Goal: Task Accomplishment & Management: Manage account settings

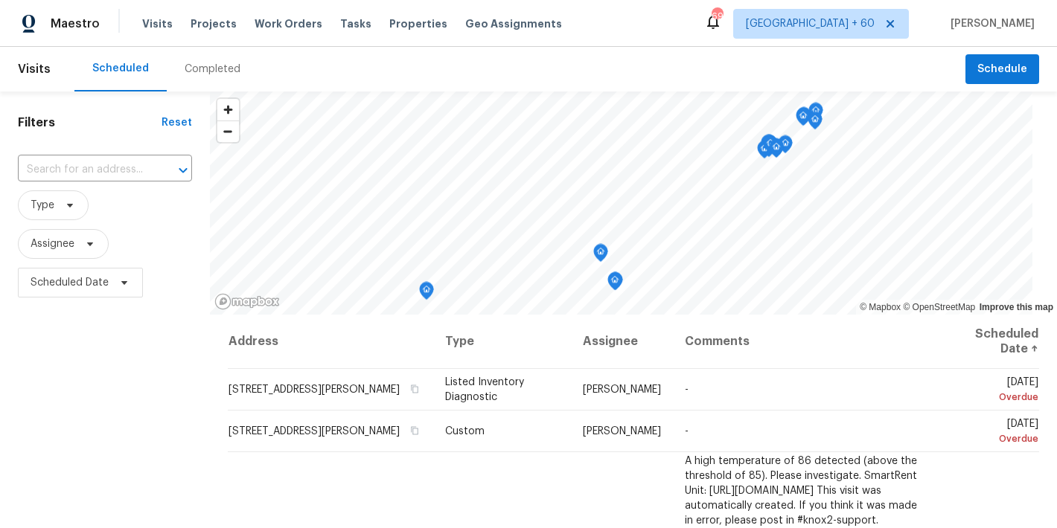
click at [209, 74] on div "Completed" at bounding box center [213, 69] width 56 height 15
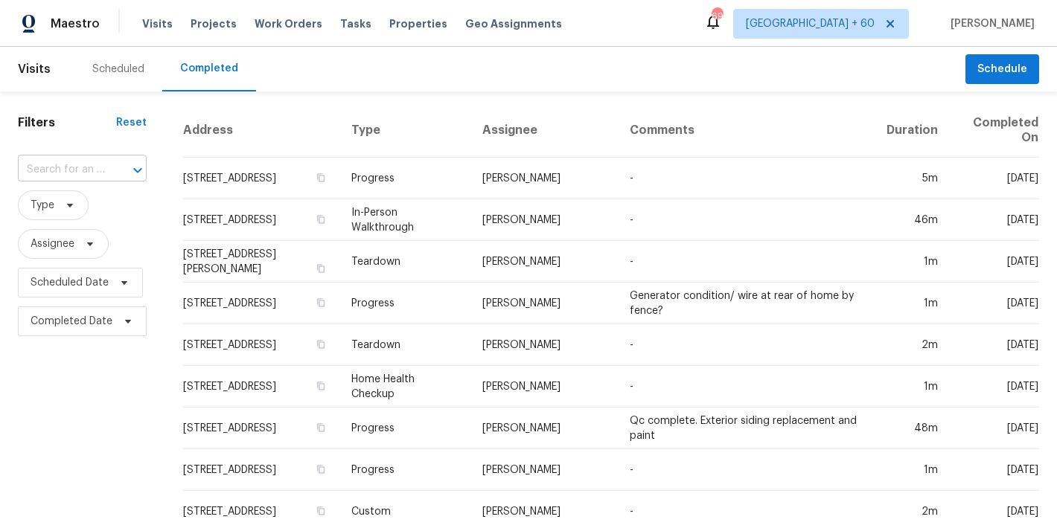
click at [86, 168] on input "text" at bounding box center [61, 170] width 87 height 23
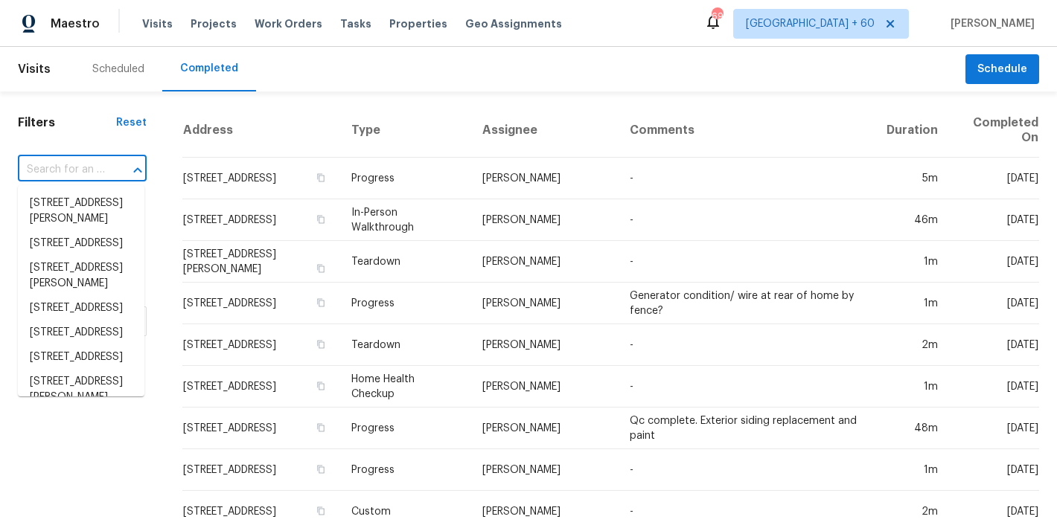
paste input "[STREET_ADDRESS]"
type input "[STREET_ADDRESS]"
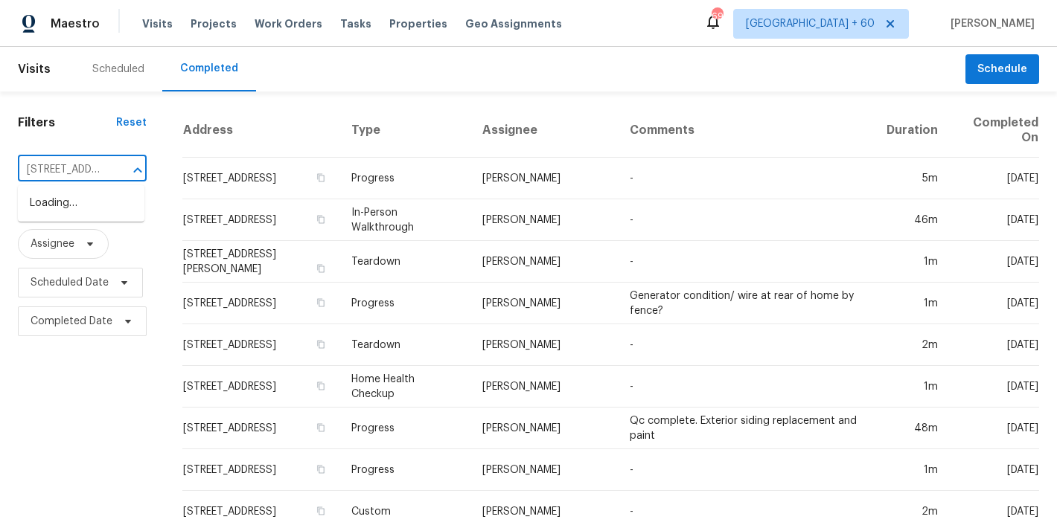
scroll to position [0, 107]
click at [65, 216] on li "[STREET_ADDRESS]" at bounding box center [81, 203] width 127 height 25
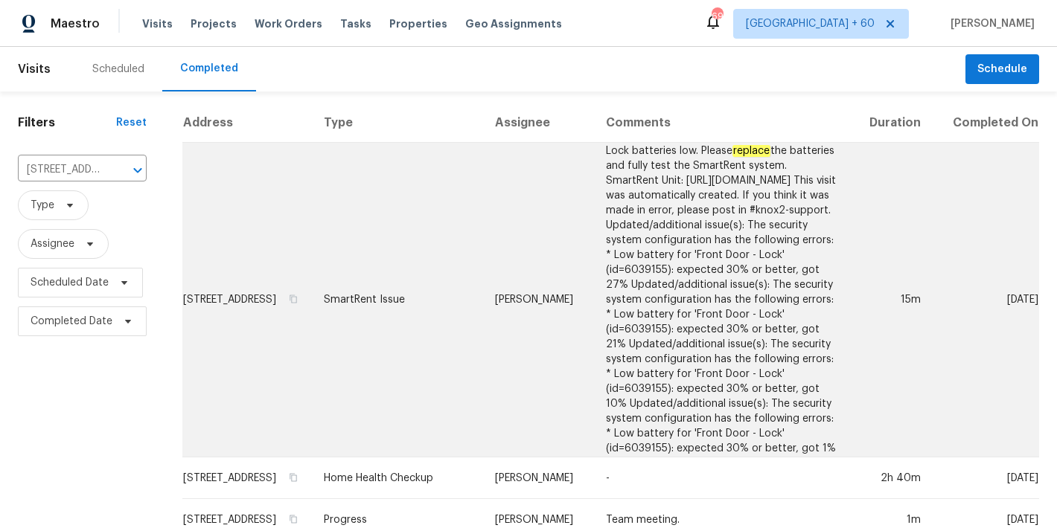
click at [225, 257] on td "[STREET_ADDRESS]" at bounding box center [246, 300] width 129 height 315
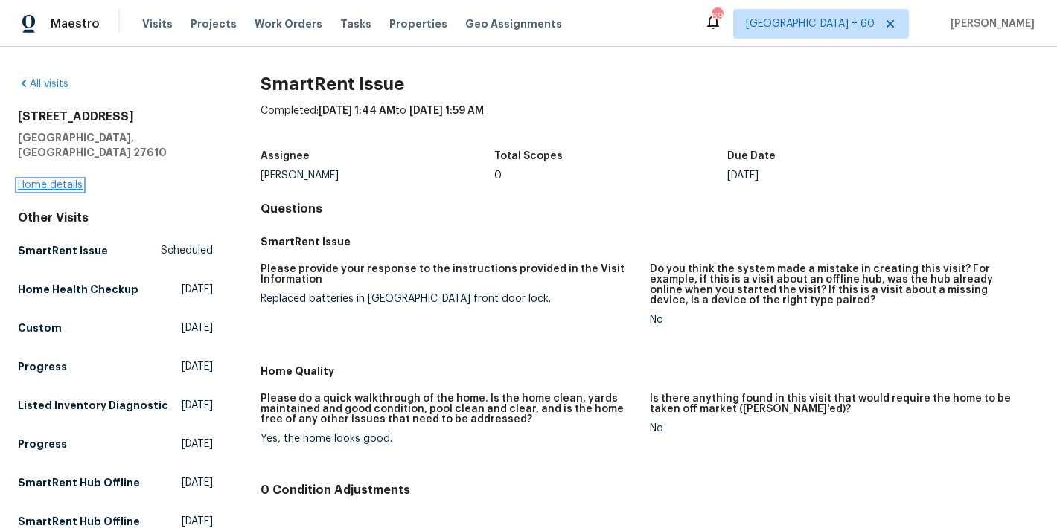
click at [71, 180] on link "Home details" at bounding box center [50, 185] width 65 height 10
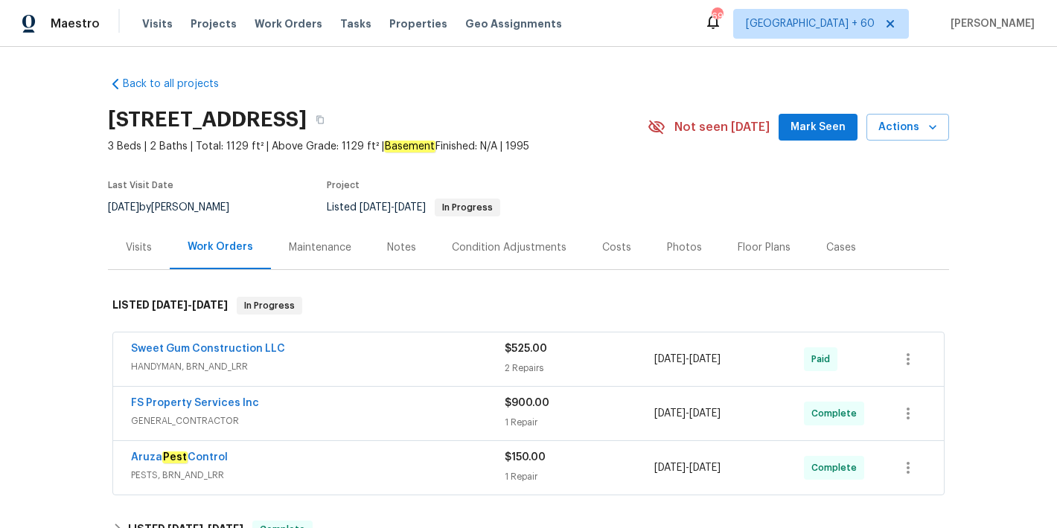
click at [807, 132] on span "Mark Seen" at bounding box center [817, 127] width 55 height 19
click at [769, 97] on div "Back to all projects [STREET_ADDRESS] 3 Beds | 2 Baths | Total: 1129 ft² | Abov…" at bounding box center [528, 486] width 841 height 843
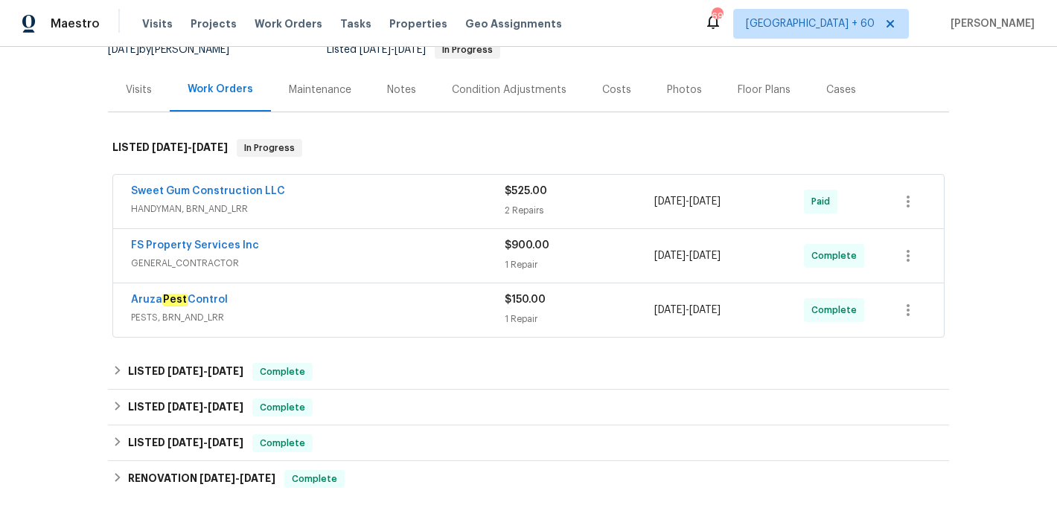
scroll to position [185, 0]
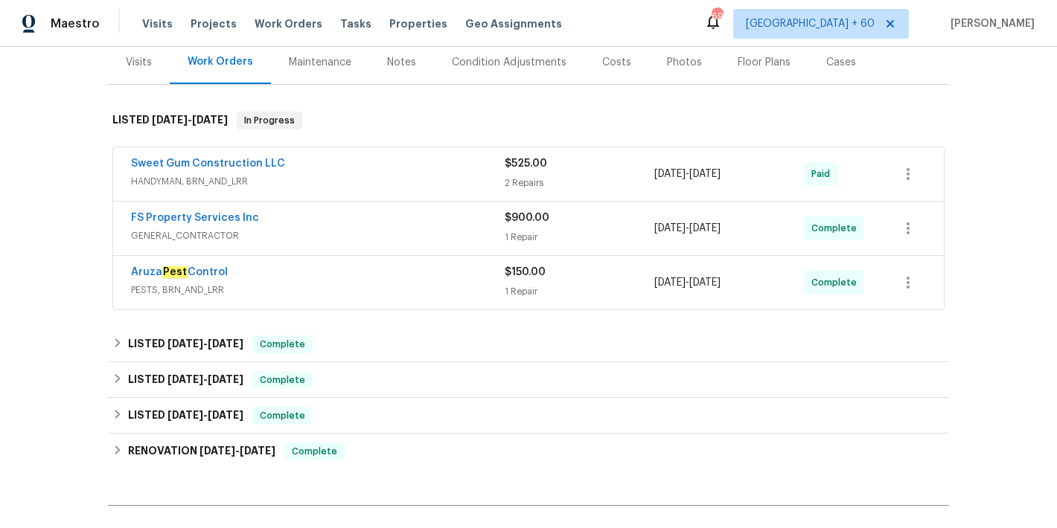
click at [417, 289] on span "PESTS, BRN_AND_LRR" at bounding box center [318, 290] width 374 height 15
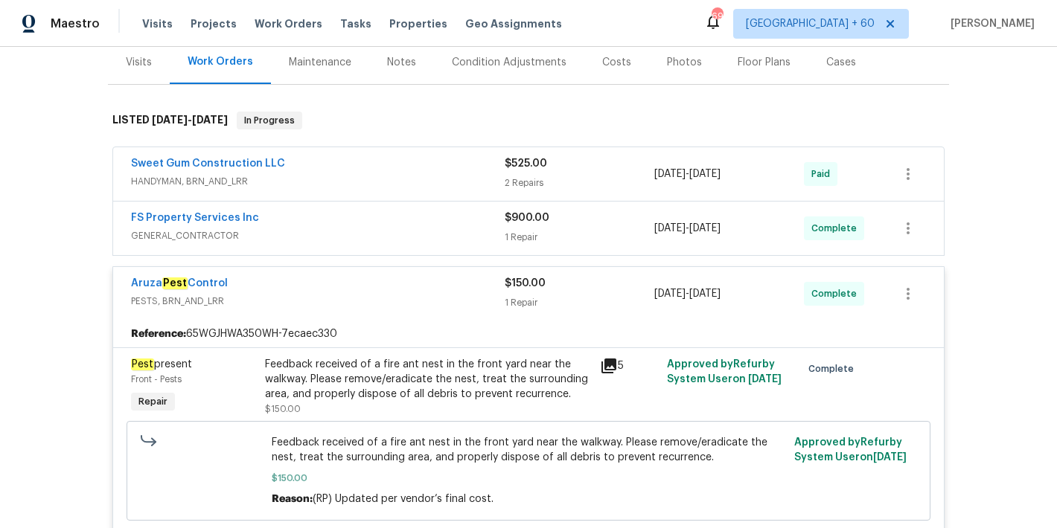
click at [434, 219] on div "FS Property Services Inc" at bounding box center [318, 220] width 374 height 18
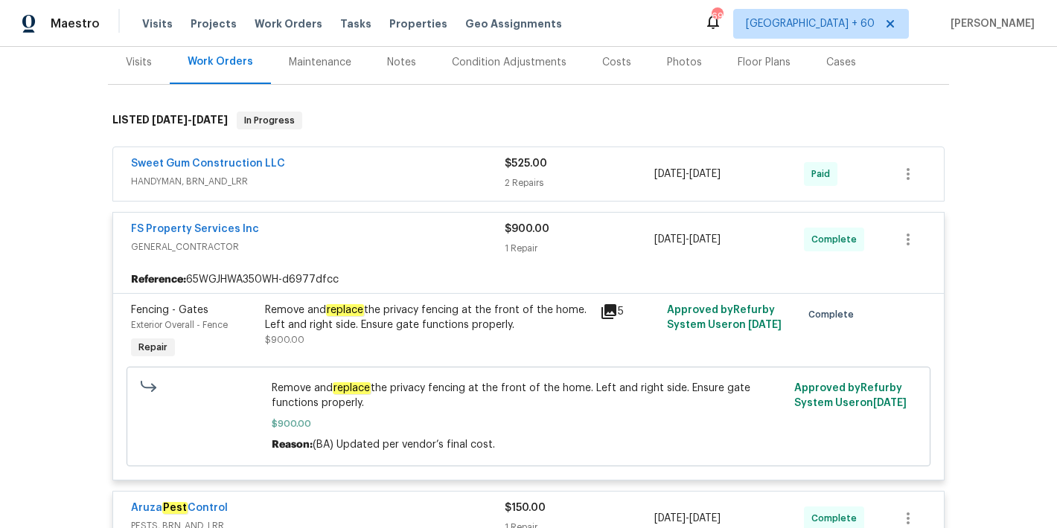
click at [450, 163] on div "Sweet Gum Construction LLC" at bounding box center [318, 165] width 374 height 18
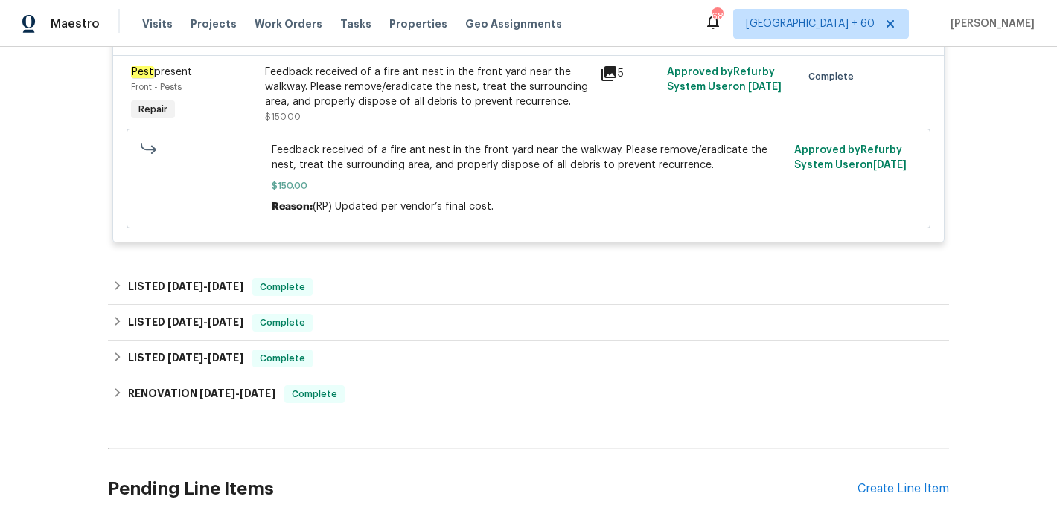
scroll to position [727, 0]
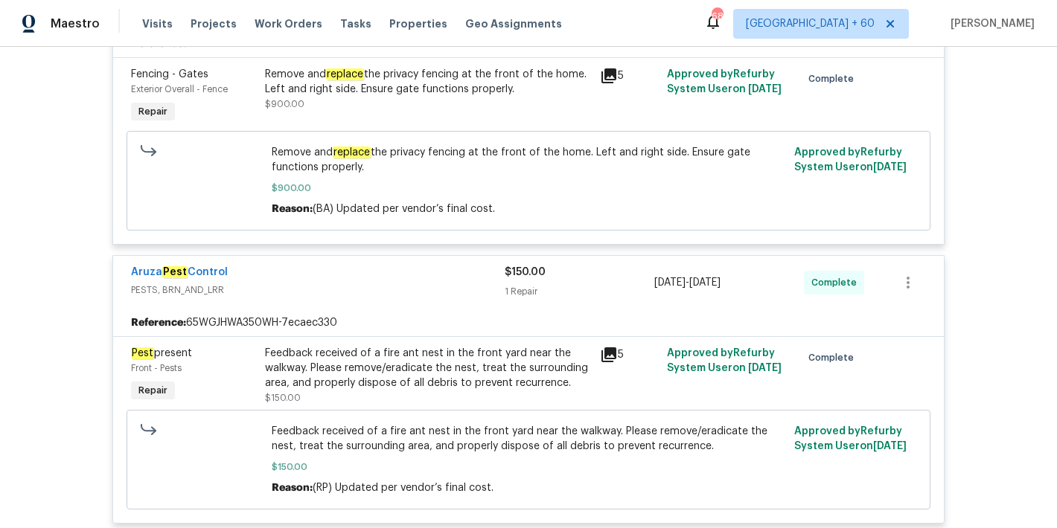
click at [340, 368] on div "Feedback received of a fire ant nest in the front yard near the walkway. Please…" at bounding box center [428, 368] width 326 height 45
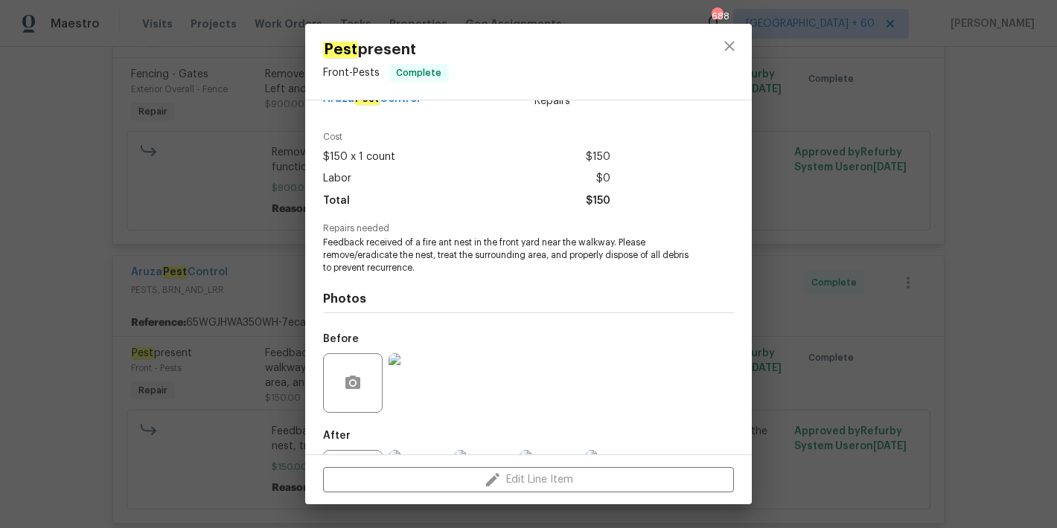
scroll to position [67, 0]
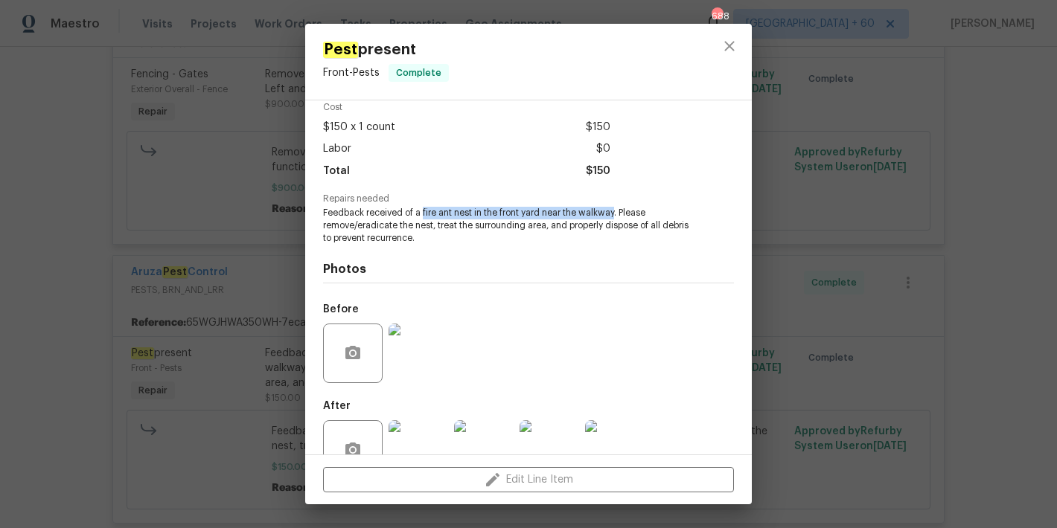
drag, startPoint x: 614, startPoint y: 214, endPoint x: 421, endPoint y: 212, distance: 192.7
click at [421, 212] on span "Feedback received of a fire ant nest in the front yard near the walkway. Please…" at bounding box center [508, 225] width 370 height 37
copy span "fire ant nest in the front yard near the walkway"
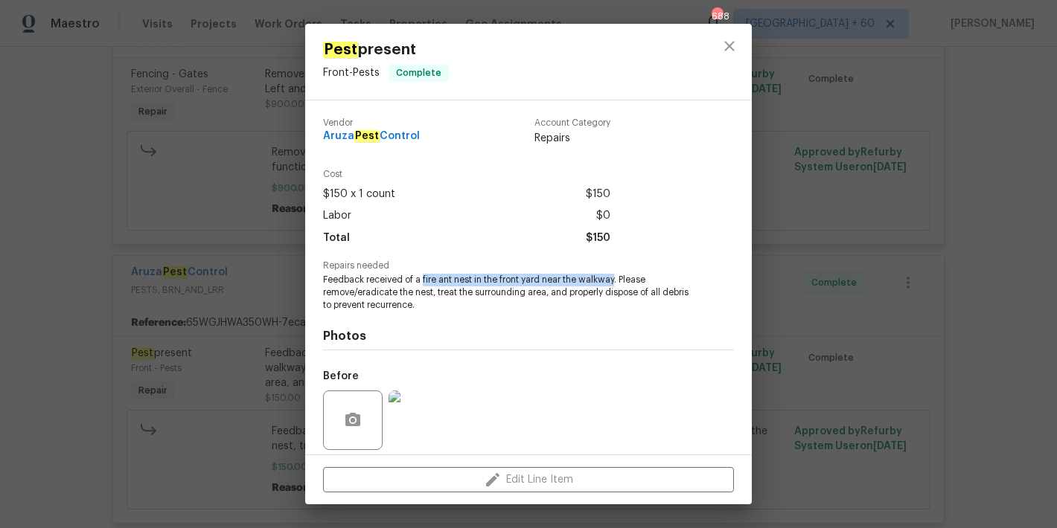
drag, startPoint x: 431, startPoint y: 141, endPoint x: 286, endPoint y: 135, distance: 144.5
click at [286, 135] on div "Pest present Front - Pests Complete Vendor Aruza Pest Control Account Category …" at bounding box center [528, 264] width 1057 height 528
copy span "Aruza Pest Control"
click at [731, 48] on icon "close" at bounding box center [729, 46] width 10 height 10
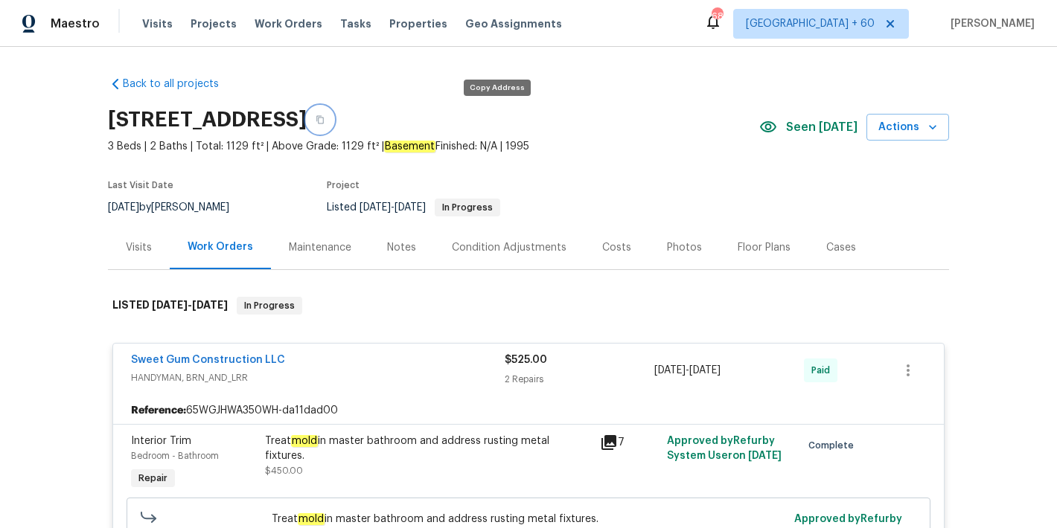
click at [333, 121] on button "button" at bounding box center [320, 119] width 27 height 27
click at [158, 25] on span "Visits" at bounding box center [157, 23] width 31 height 15
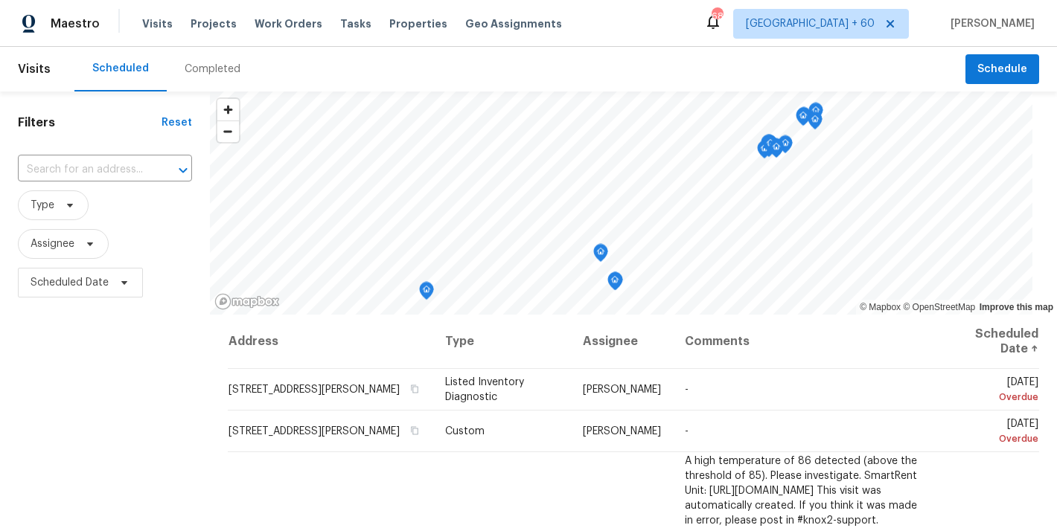
click at [214, 73] on div "Completed" at bounding box center [213, 69] width 56 height 15
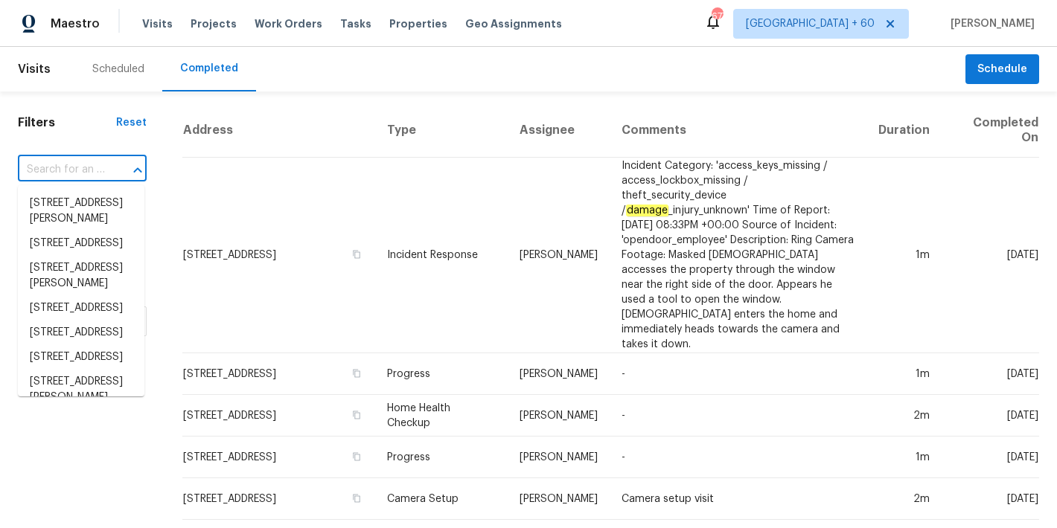
click at [75, 173] on input "text" at bounding box center [61, 170] width 87 height 23
paste input "[STREET_ADDRESS][PERSON_NAME][PERSON_NAME]"
type input "[STREET_ADDRESS][PERSON_NAME][PERSON_NAME]"
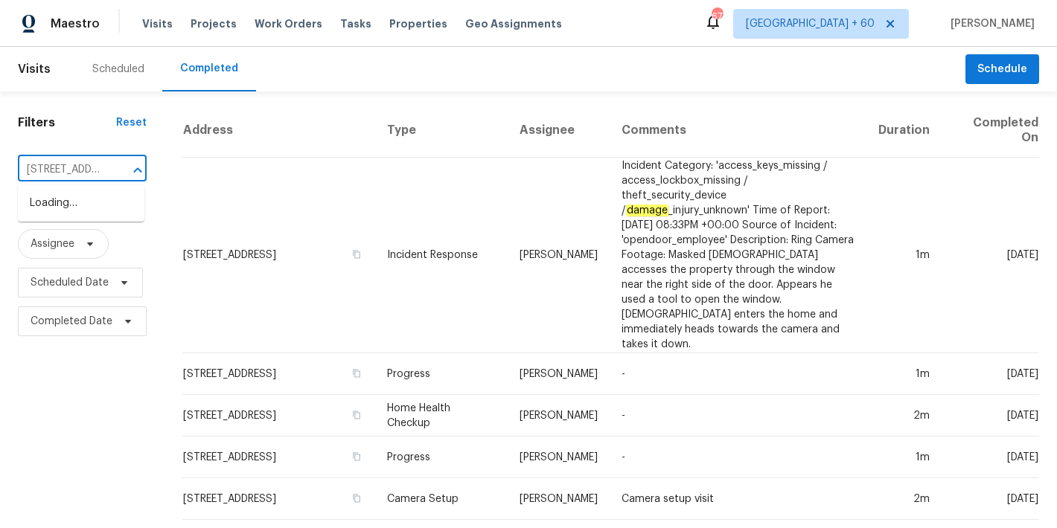
scroll to position [0, 112]
click at [42, 227] on li "[STREET_ADDRESS][PERSON_NAME][PERSON_NAME]" at bounding box center [81, 219] width 127 height 56
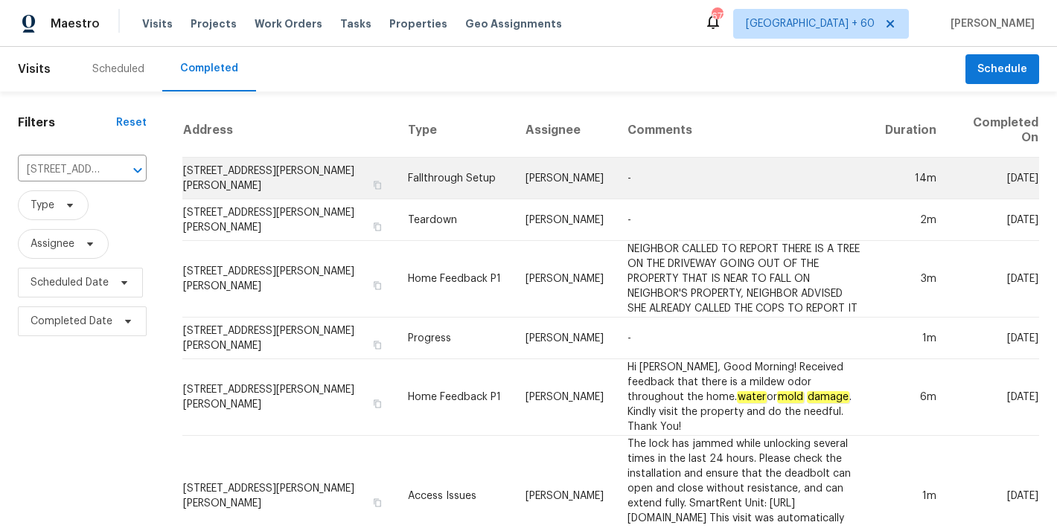
click at [199, 190] on td "[STREET_ADDRESS][PERSON_NAME][PERSON_NAME]" at bounding box center [289, 179] width 214 height 42
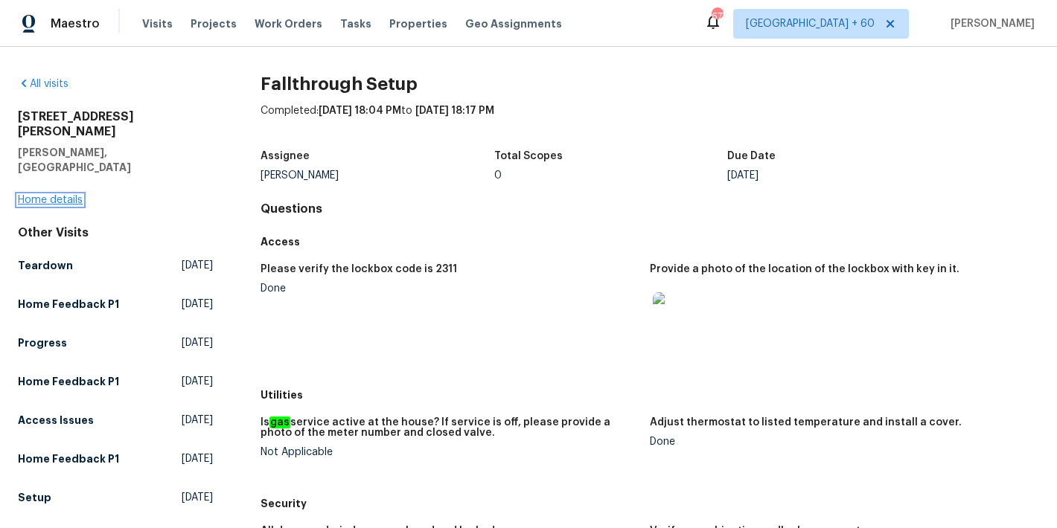
click at [52, 195] on link "Home details" at bounding box center [50, 200] width 65 height 10
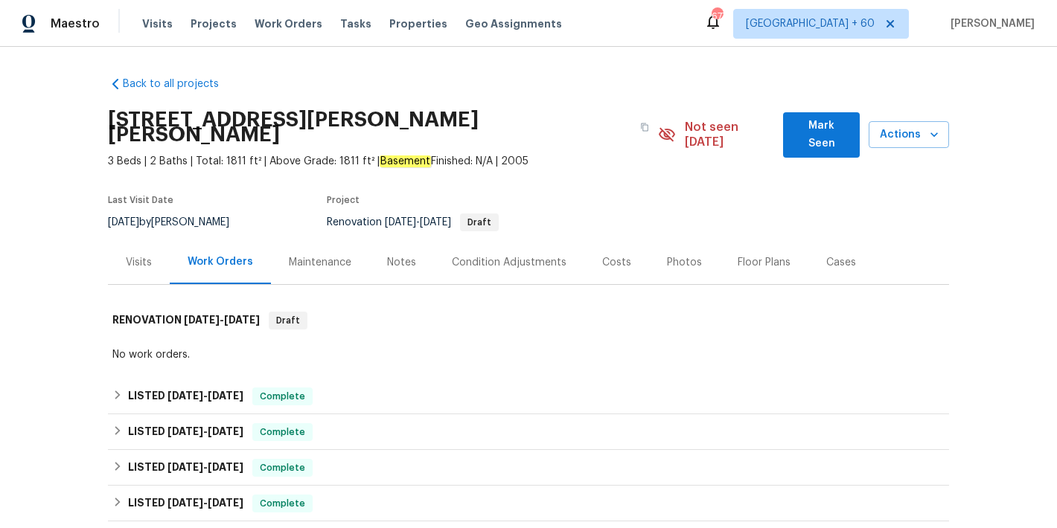
click at [820, 130] on span "Mark Seen" at bounding box center [821, 135] width 53 height 36
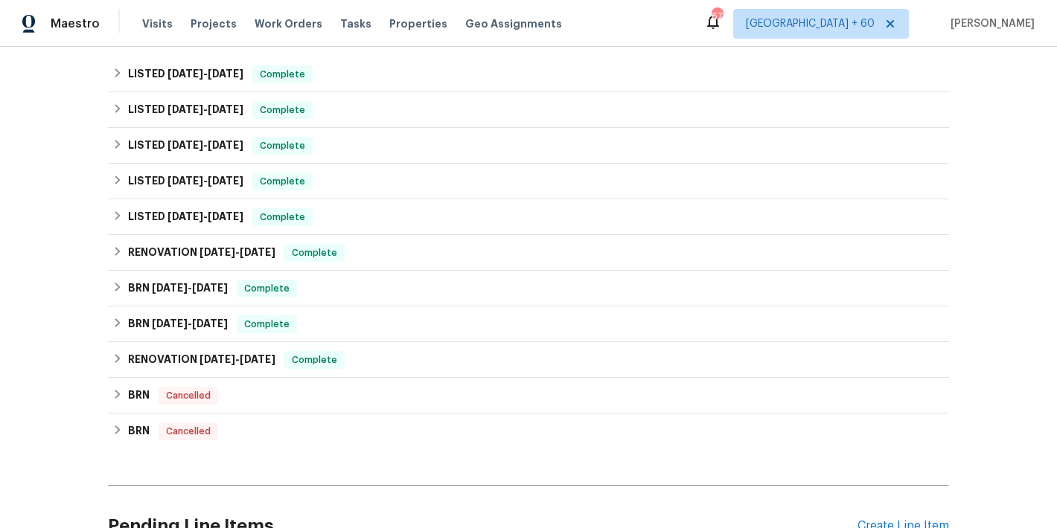
scroll to position [329, 0]
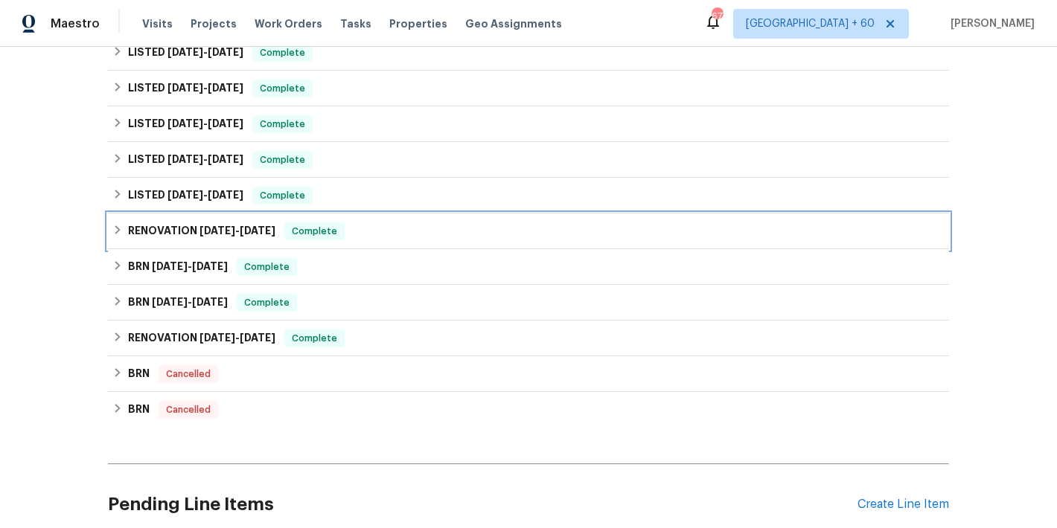
click at [371, 230] on div "RENOVATION [DATE] - [DATE] Complete" at bounding box center [528, 232] width 832 height 18
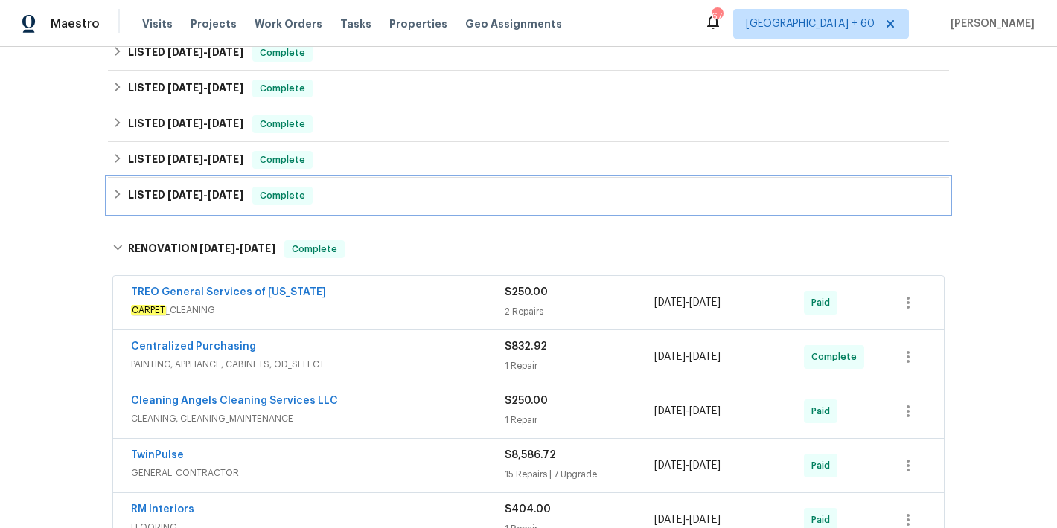
click at [373, 198] on div "LISTED [DATE] - [DATE] Complete" at bounding box center [528, 196] width 832 height 18
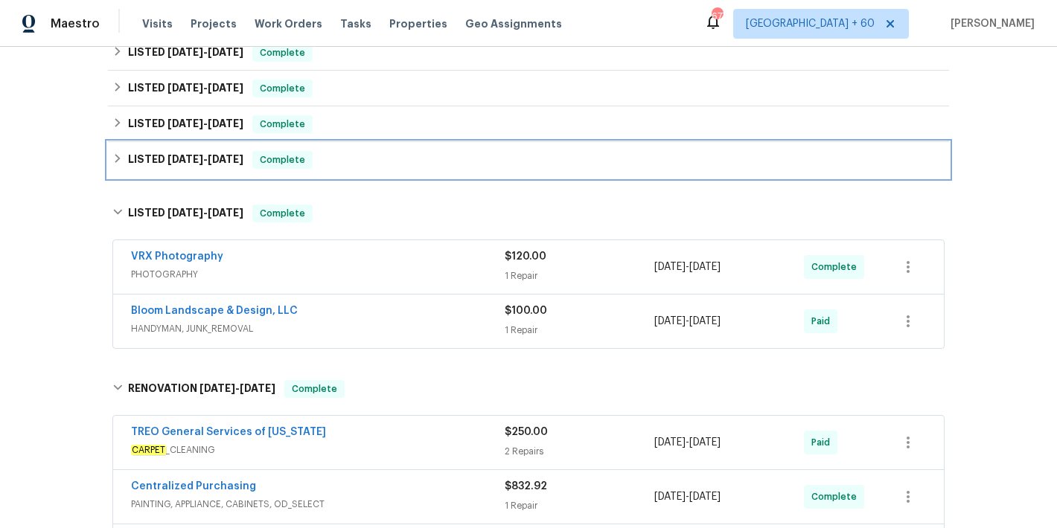
click at [377, 149] on div "LISTED [DATE] - [DATE] Complete" at bounding box center [528, 160] width 841 height 36
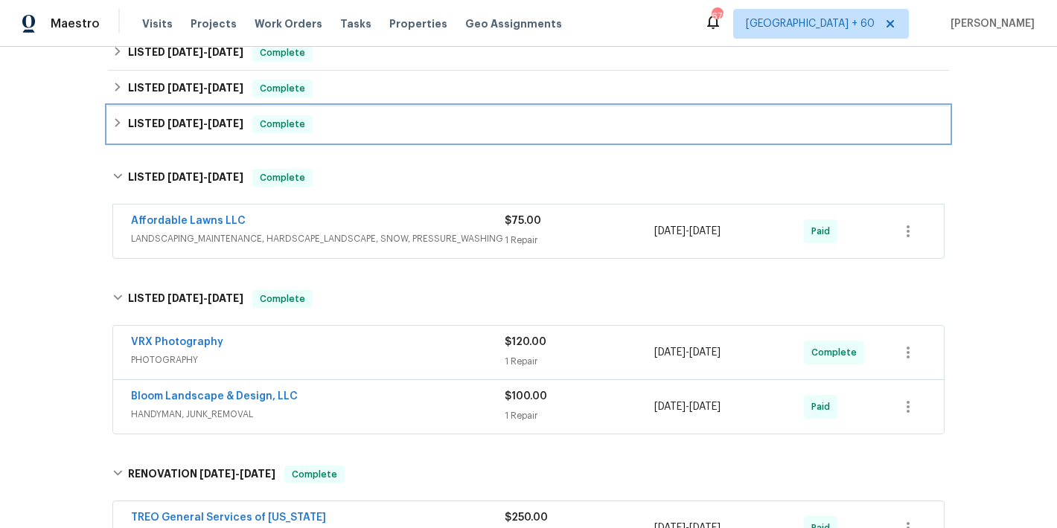
click at [417, 121] on div "LISTED [DATE] - [DATE] Complete" at bounding box center [528, 124] width 832 height 18
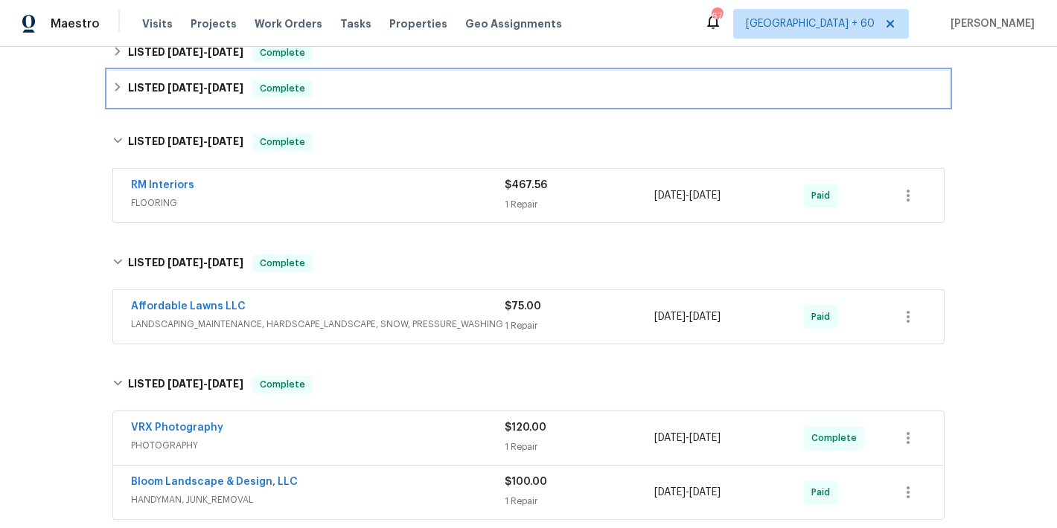
click at [416, 93] on div "LISTED [DATE] - [DATE] Complete" at bounding box center [528, 89] width 832 height 18
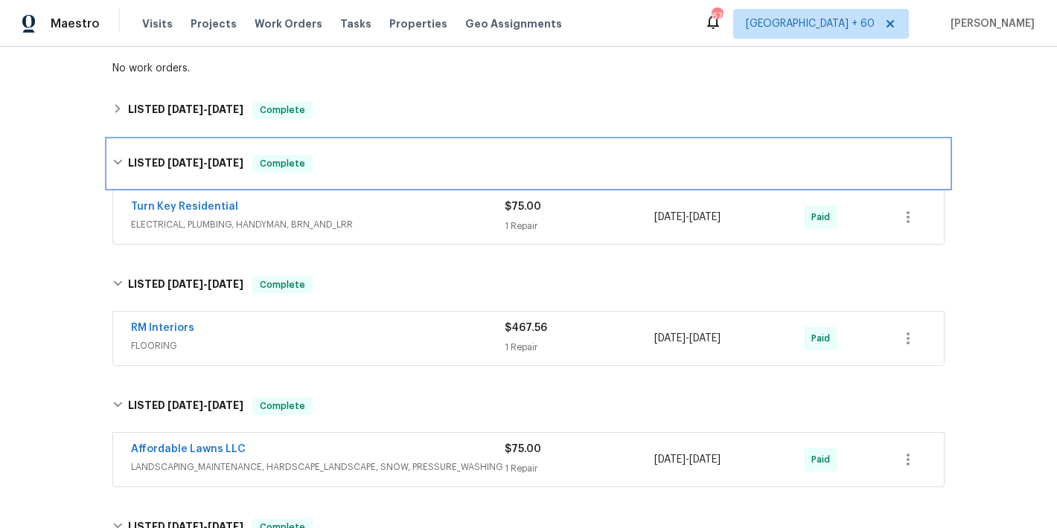
scroll to position [266, 0]
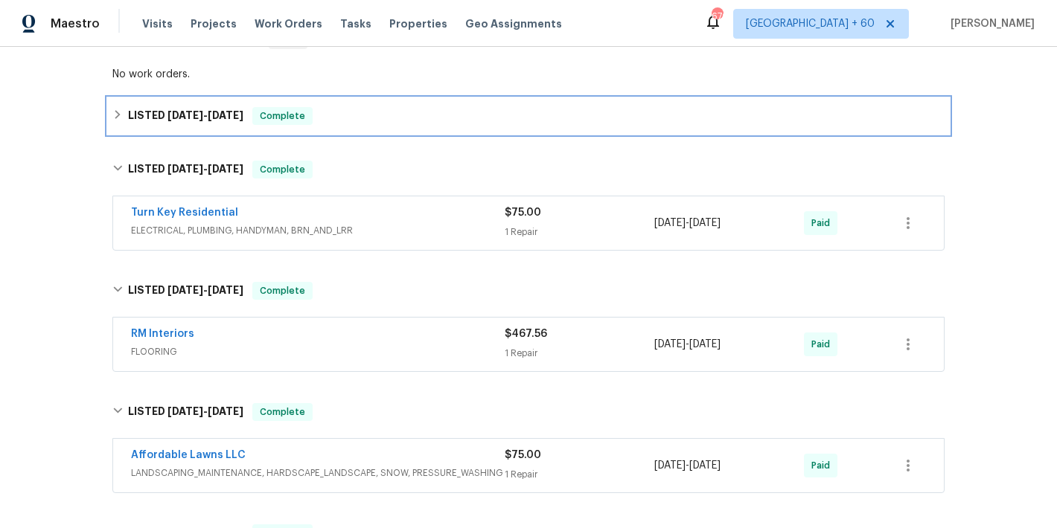
click at [468, 126] on div "LISTED [DATE] - [DATE] Complete" at bounding box center [528, 116] width 841 height 36
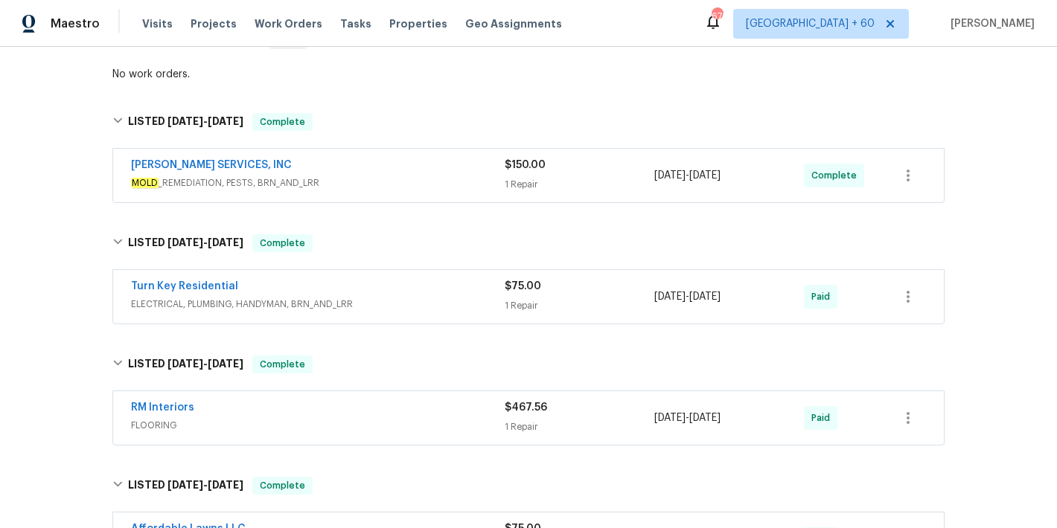
click at [467, 410] on div "RM Interiors" at bounding box center [318, 409] width 374 height 18
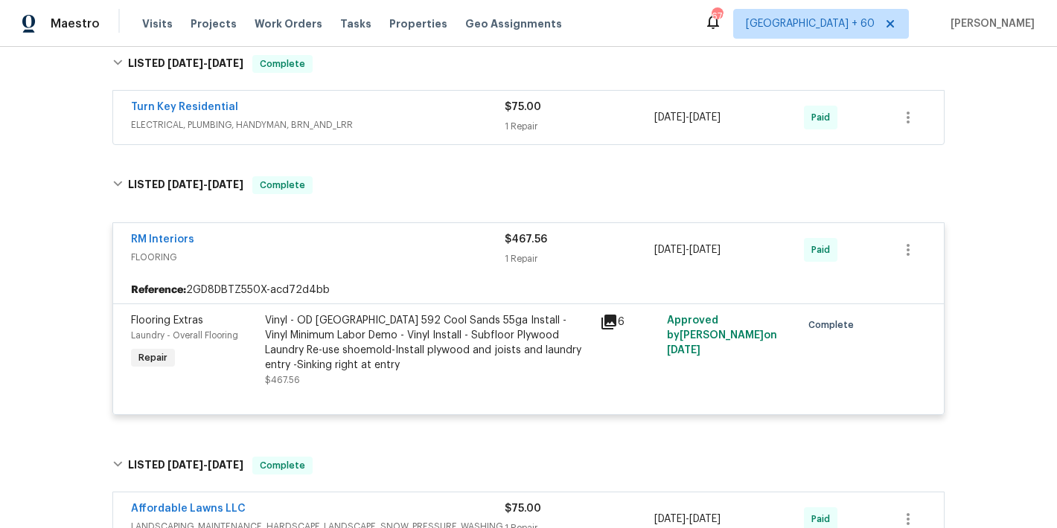
scroll to position [447, 0]
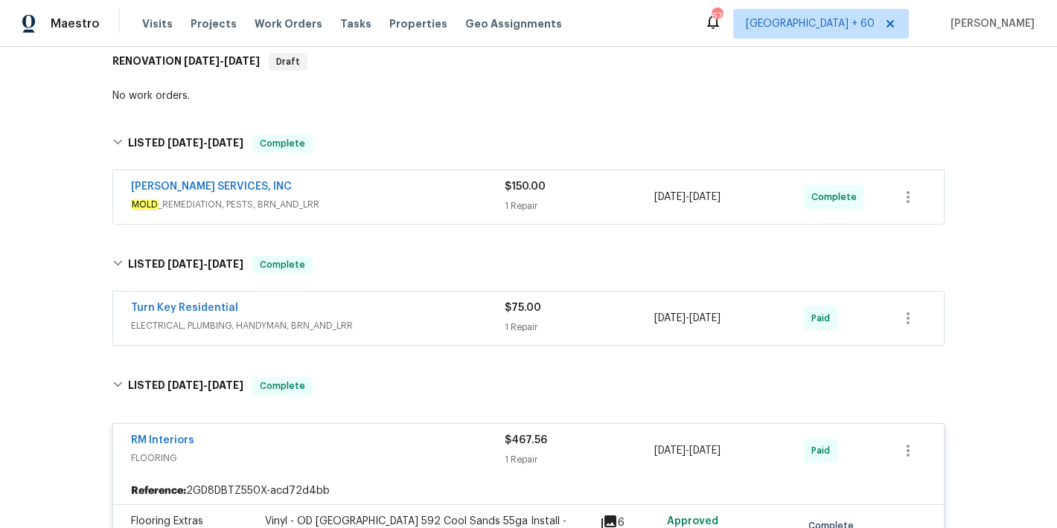
click at [477, 192] on div "[PERSON_NAME] SERVICES, INC" at bounding box center [318, 188] width 374 height 18
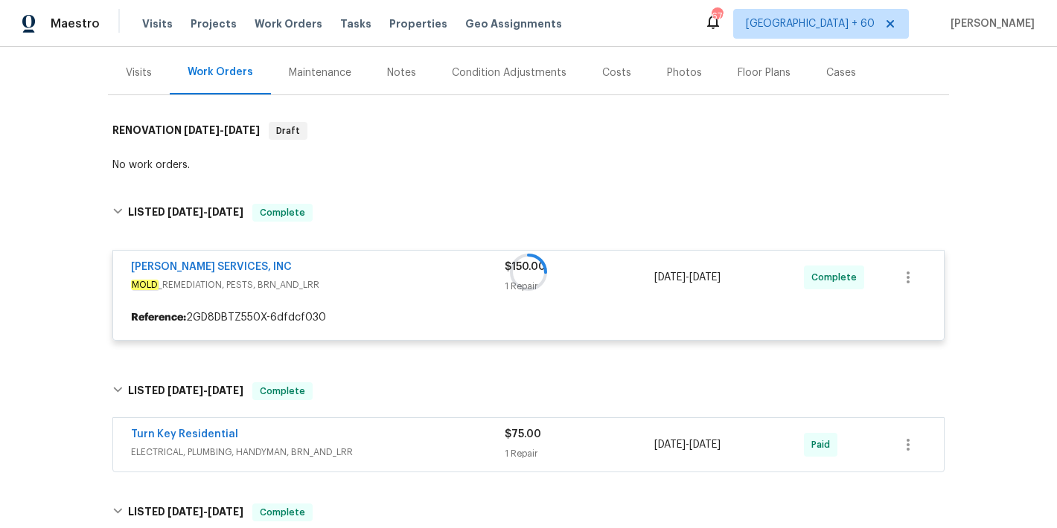
scroll to position [139, 0]
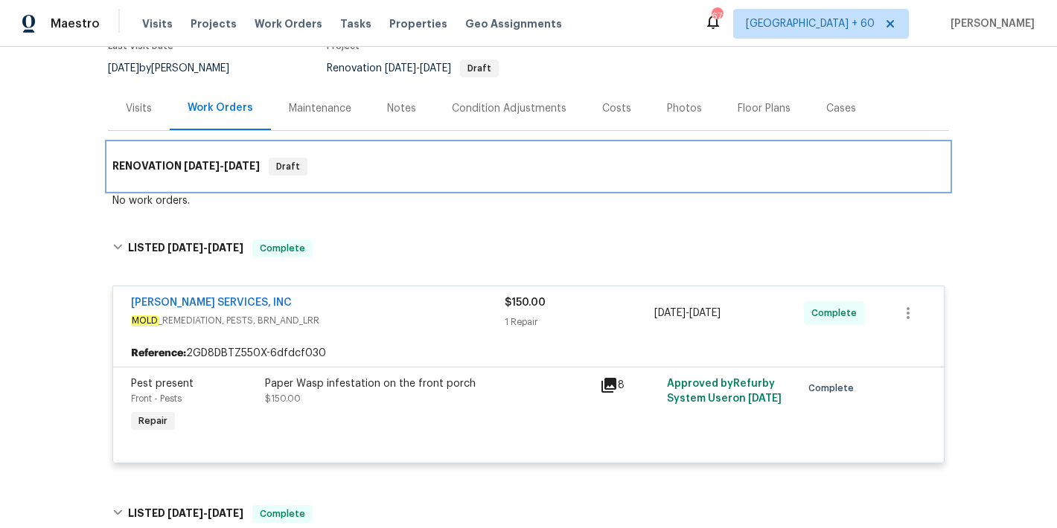
click at [405, 170] on div "RENOVATION [DATE] - [DATE] Draft" at bounding box center [528, 167] width 832 height 18
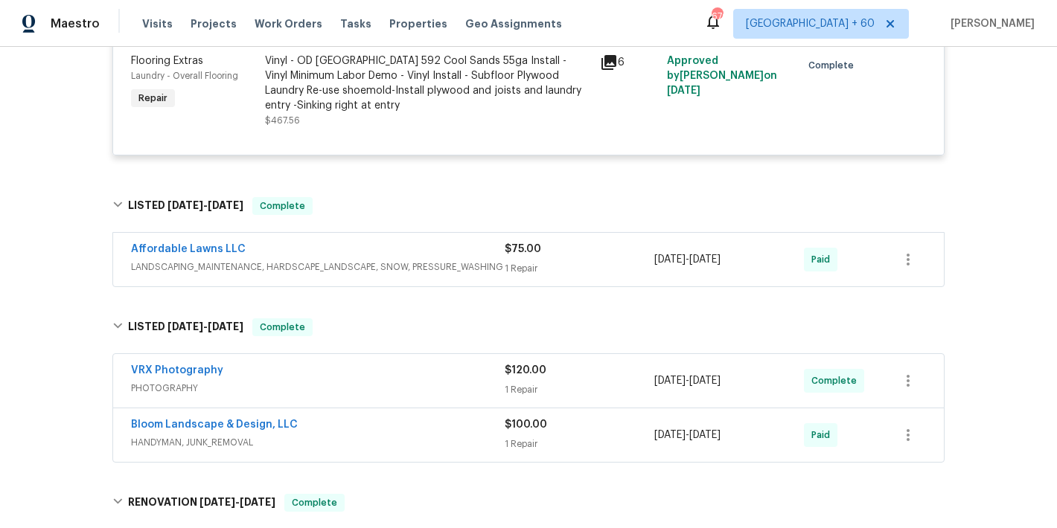
scroll to position [848, 0]
click at [450, 248] on div "Affordable Lawns LLC" at bounding box center [318, 252] width 374 height 18
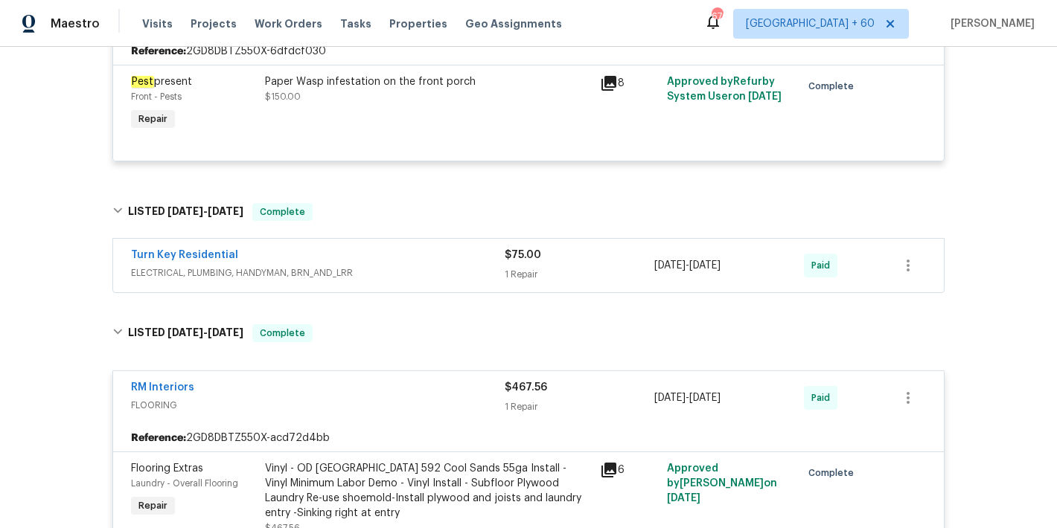
scroll to position [414, 0]
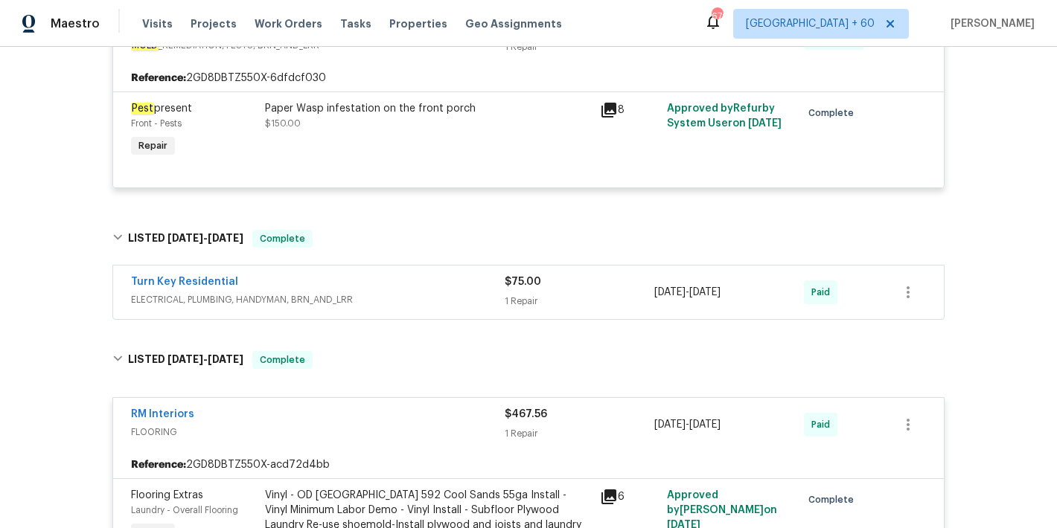
click at [461, 289] on div "Turn Key Residential" at bounding box center [318, 284] width 374 height 18
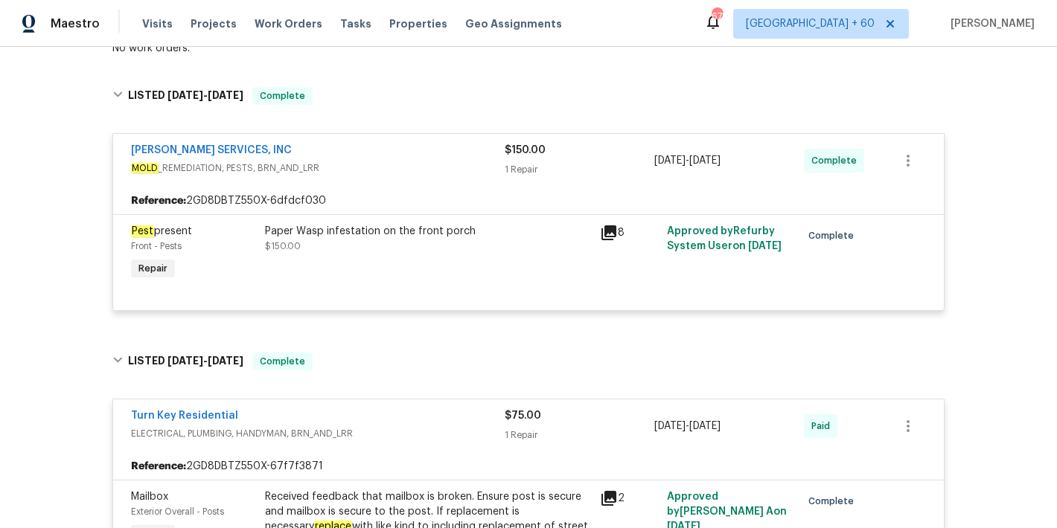
scroll to position [313, 0]
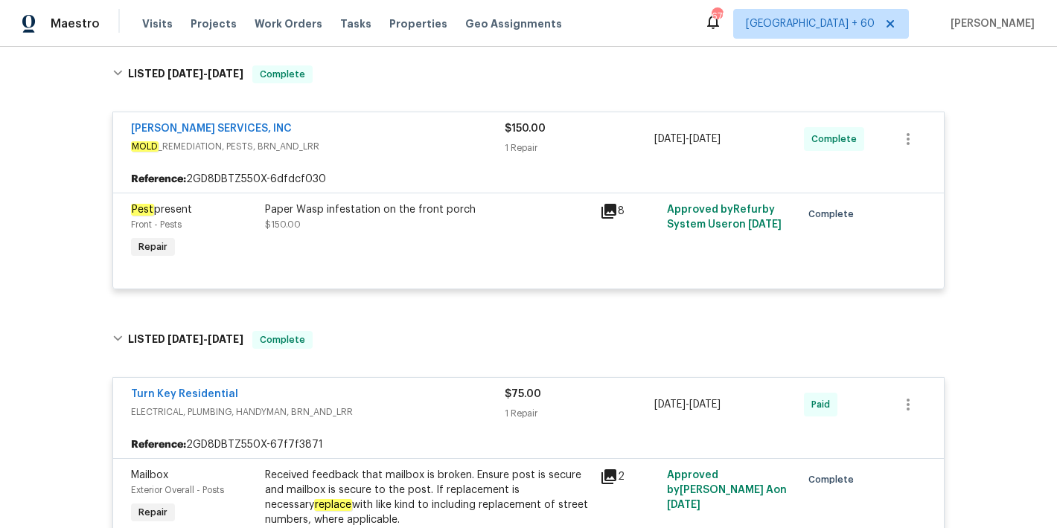
click at [415, 221] on div "Paper Wasp infestation on the front porch $150.00" at bounding box center [428, 217] width 326 height 30
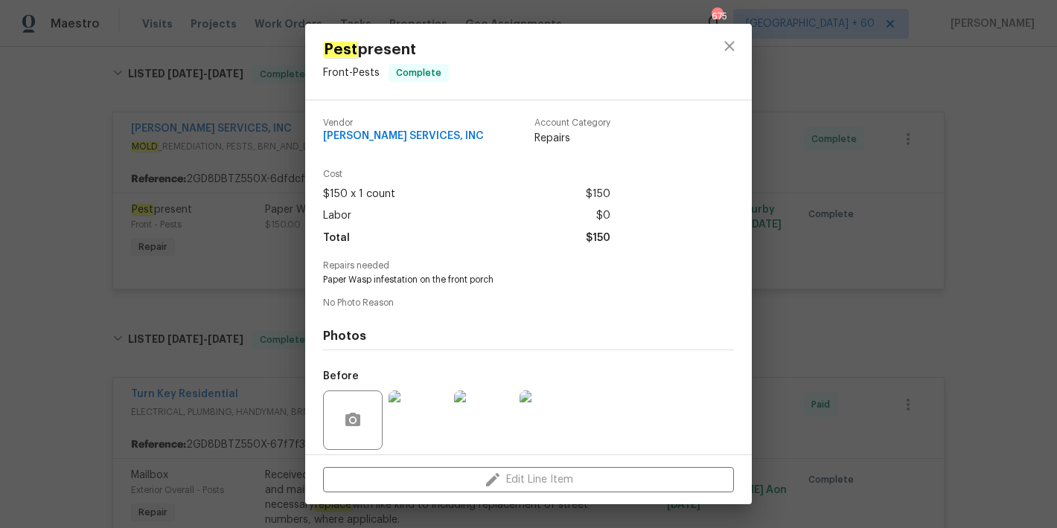
click at [429, 275] on span "Paper Wasp infestation on the front porch" at bounding box center [508, 280] width 370 height 13
copy span "Paper Wasp infestation on the front porch"
drag, startPoint x: 457, startPoint y: 141, endPoint x: 324, endPoint y: 135, distance: 132.6
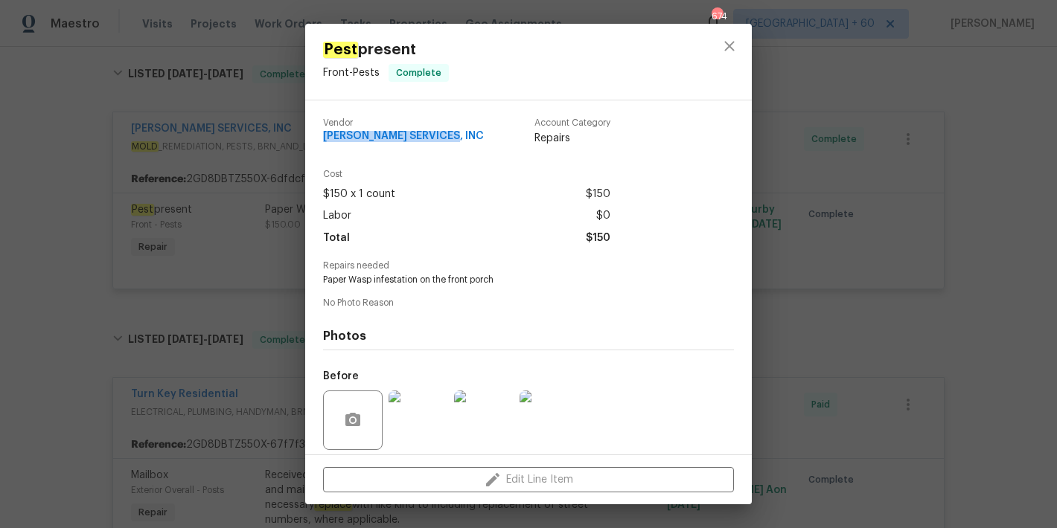
click at [324, 135] on div "Vendor [PERSON_NAME] SERVICES, INC Account Category Repairs" at bounding box center [466, 132] width 287 height 28
copy span "[PERSON_NAME] SERVICES, INC"
click at [728, 46] on icon "close" at bounding box center [729, 46] width 10 height 10
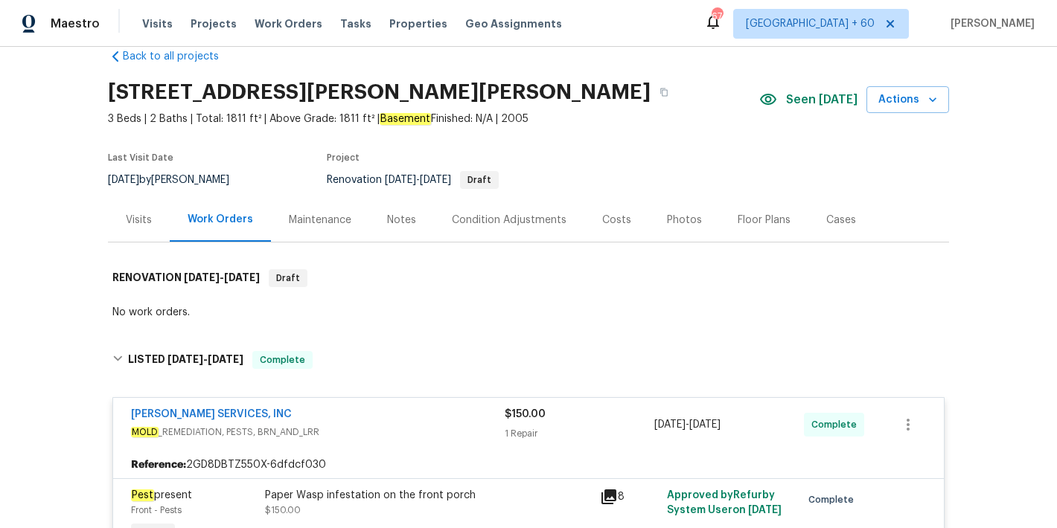
scroll to position [0, 0]
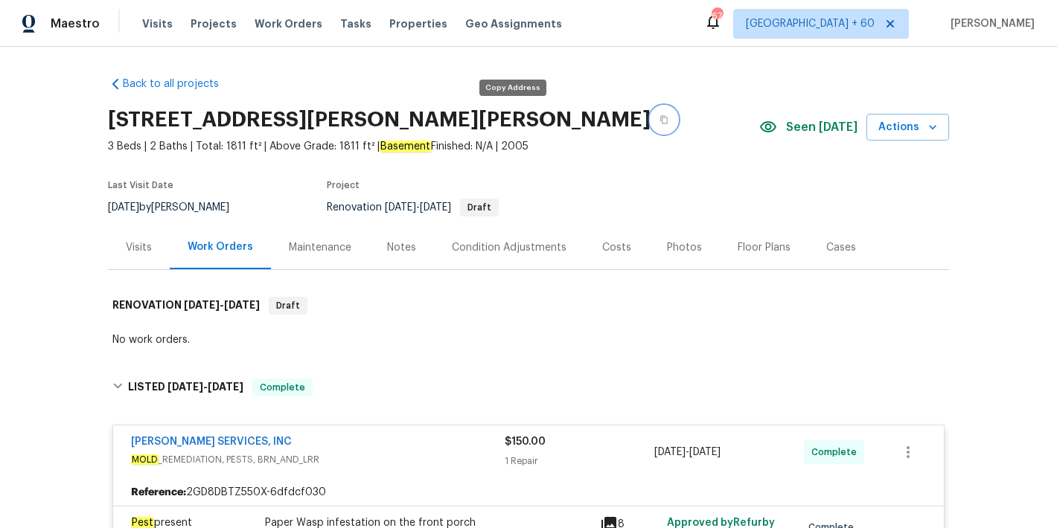
click at [659, 124] on icon "button" at bounding box center [663, 119] width 9 height 9
click at [650, 123] on button "button" at bounding box center [663, 119] width 27 height 27
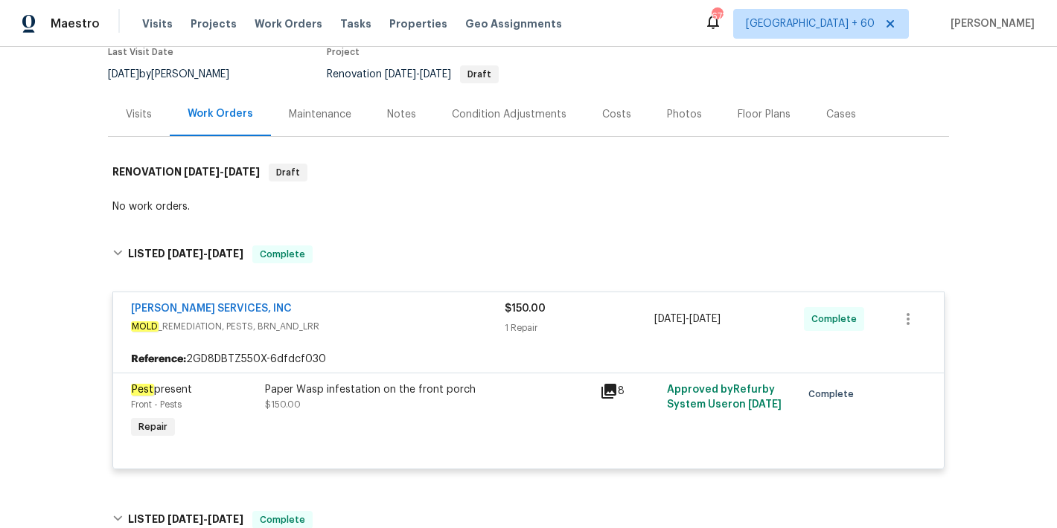
scroll to position [35, 0]
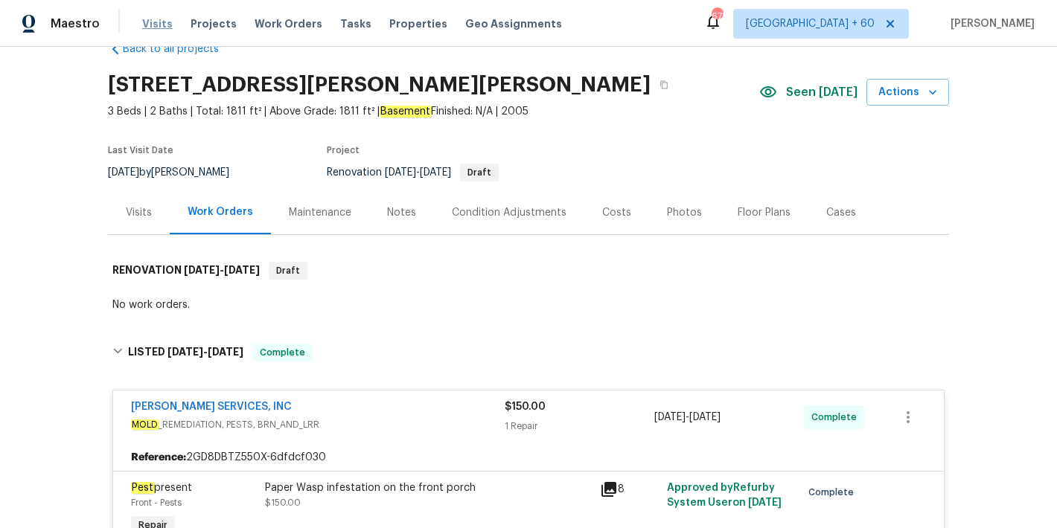
click at [149, 28] on span "Visits" at bounding box center [157, 23] width 31 height 15
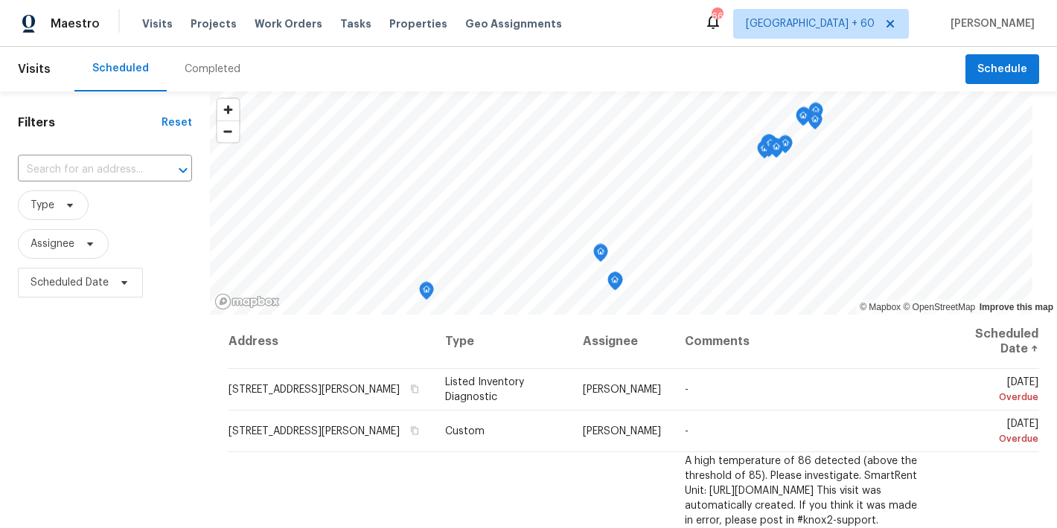
click at [213, 57] on div "Completed" at bounding box center [213, 69] width 92 height 45
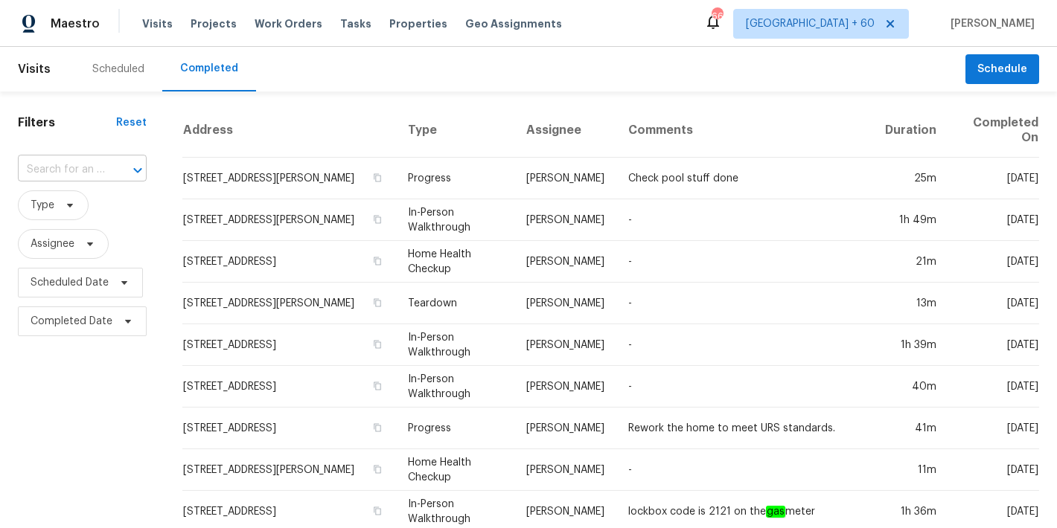
click at [90, 171] on input "text" at bounding box center [61, 170] width 87 height 23
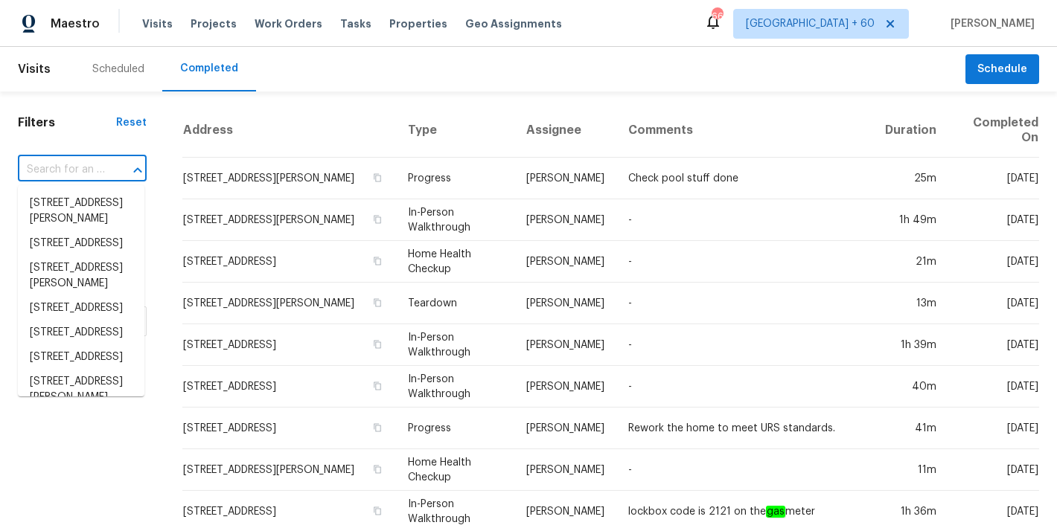
paste input "[STREET_ADDRESS]"
type input "[STREET_ADDRESS]"
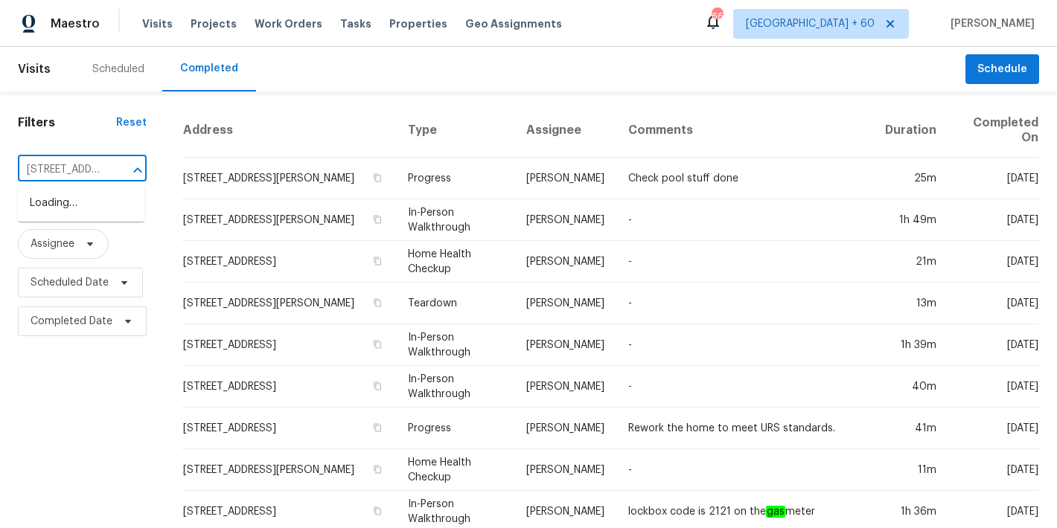
scroll to position [0, 144]
click at [71, 216] on li "[STREET_ADDRESS]" at bounding box center [81, 203] width 127 height 25
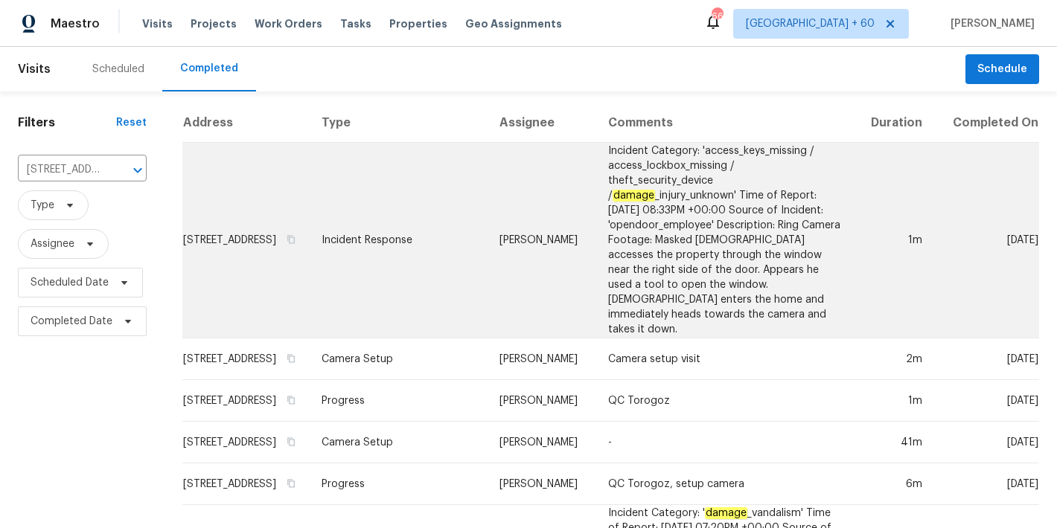
click at [225, 234] on td "[STREET_ADDRESS]" at bounding box center [245, 241] width 127 height 196
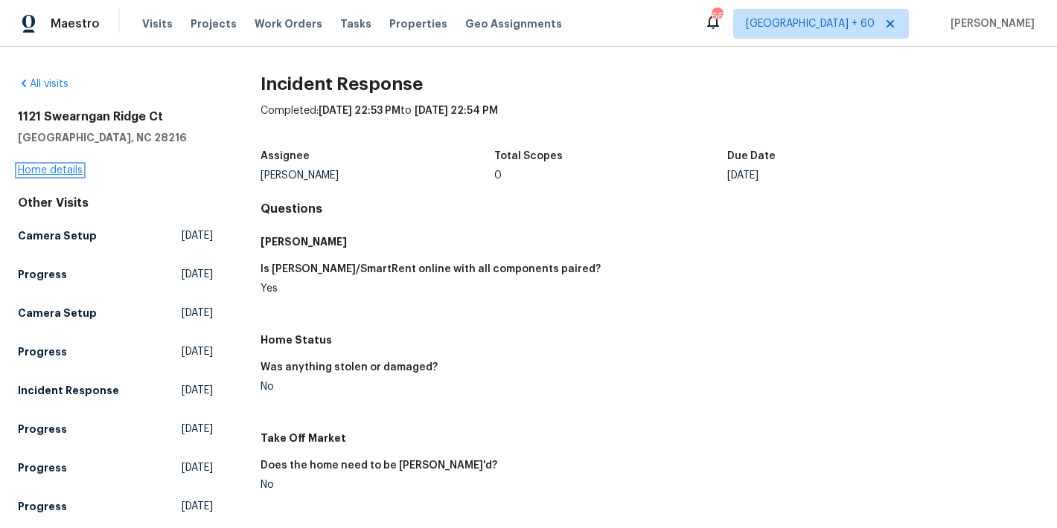
click at [62, 175] on link "Home details" at bounding box center [50, 170] width 65 height 10
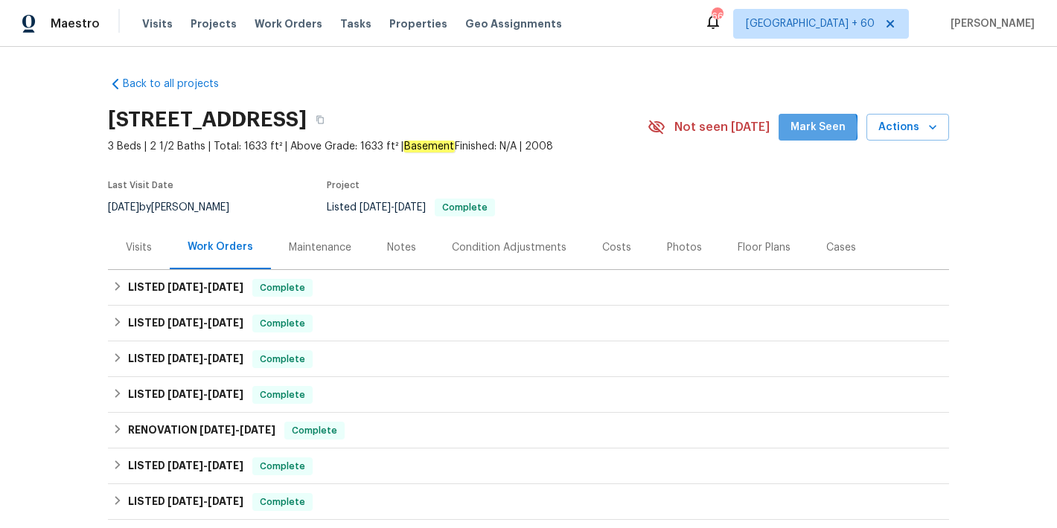
click at [809, 128] on span "Mark Seen" at bounding box center [817, 127] width 55 height 19
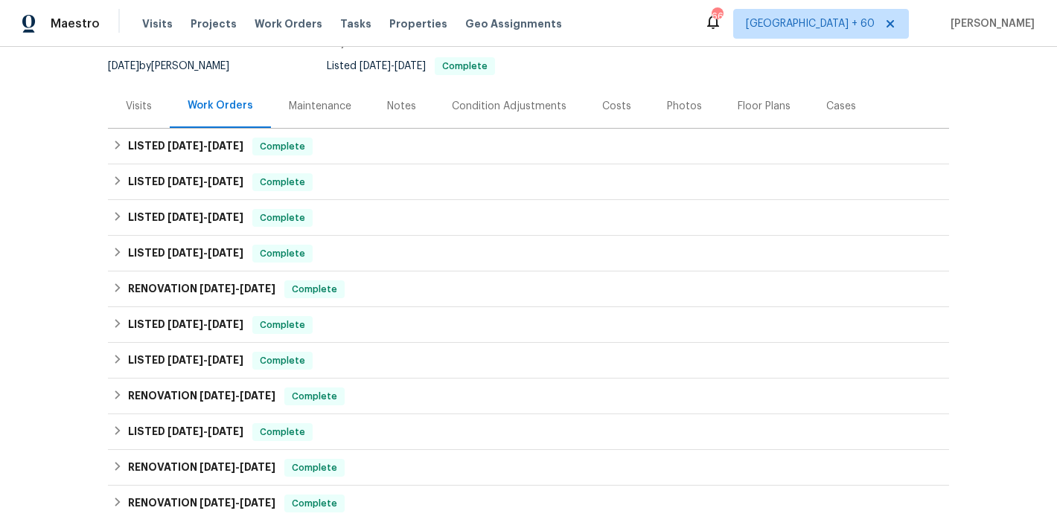
scroll to position [161, 0]
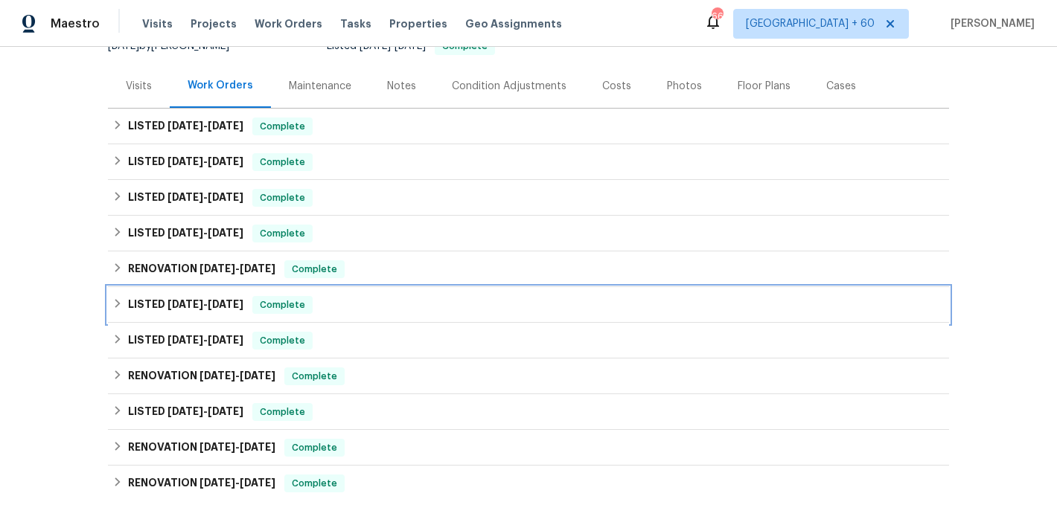
click at [353, 295] on div "LISTED [DATE] - [DATE] Complete" at bounding box center [528, 305] width 841 height 36
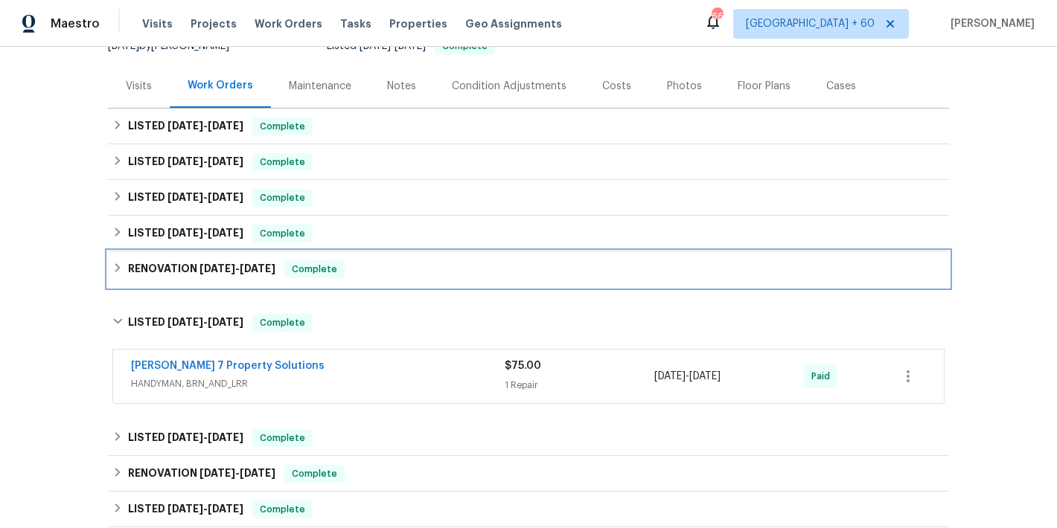
click at [397, 275] on div "RENOVATION [DATE] - [DATE] Complete" at bounding box center [528, 269] width 832 height 18
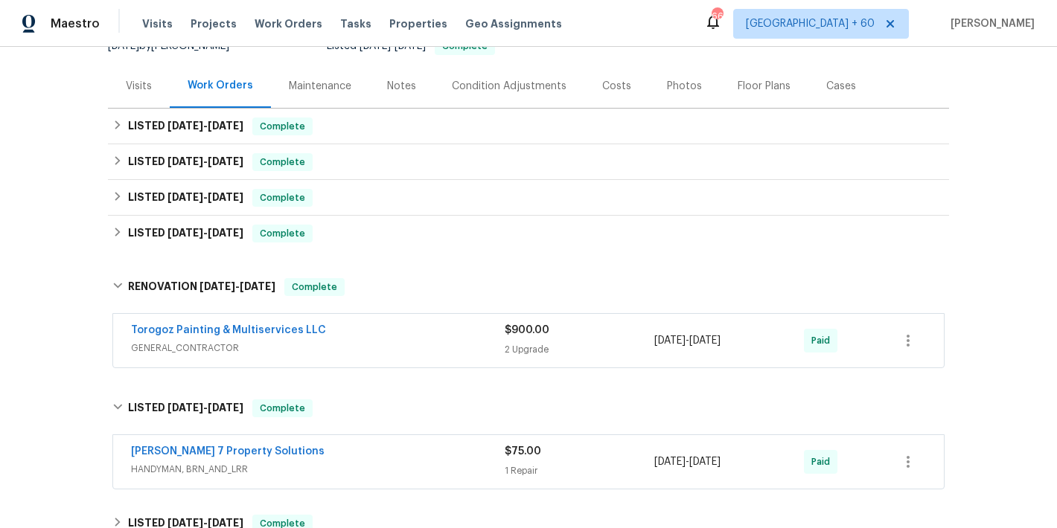
click at [985, 203] on div "Back to all projects [STREET_ADDRESS] 3 Beds | 2 1/2 Baths | Total: 1633 ft² | …" at bounding box center [528, 287] width 1057 height 481
click at [382, 339] on div "Torogoz Painting & Multiservices LLC" at bounding box center [318, 332] width 374 height 18
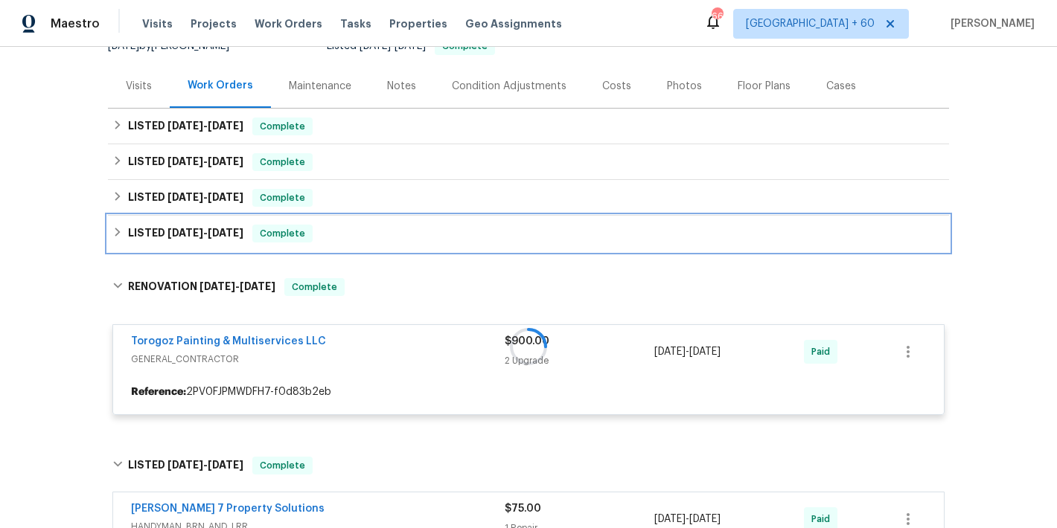
click at [345, 230] on div "LISTED [DATE] - [DATE] Complete" at bounding box center [528, 234] width 832 height 18
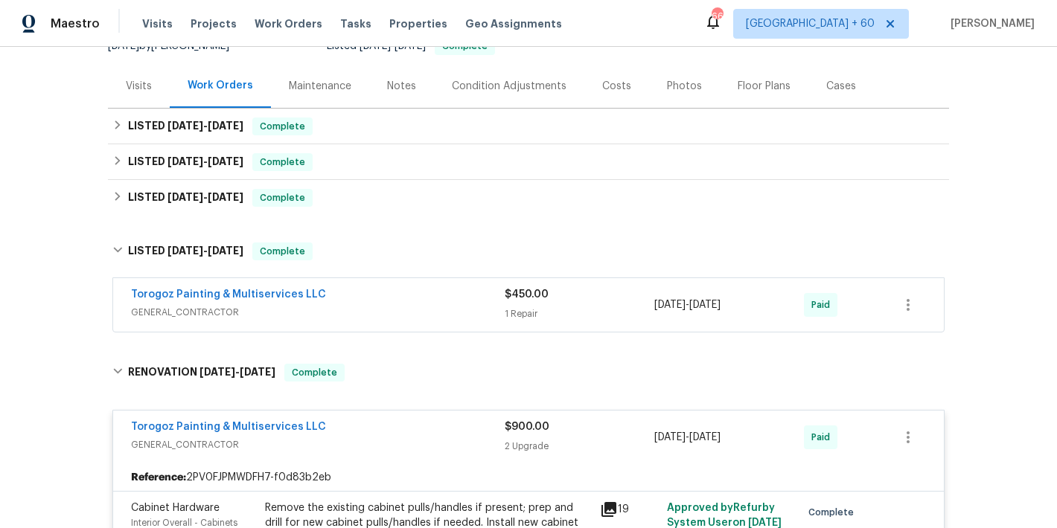
click at [451, 310] on span "GENERAL_CONTRACTOR" at bounding box center [318, 312] width 374 height 15
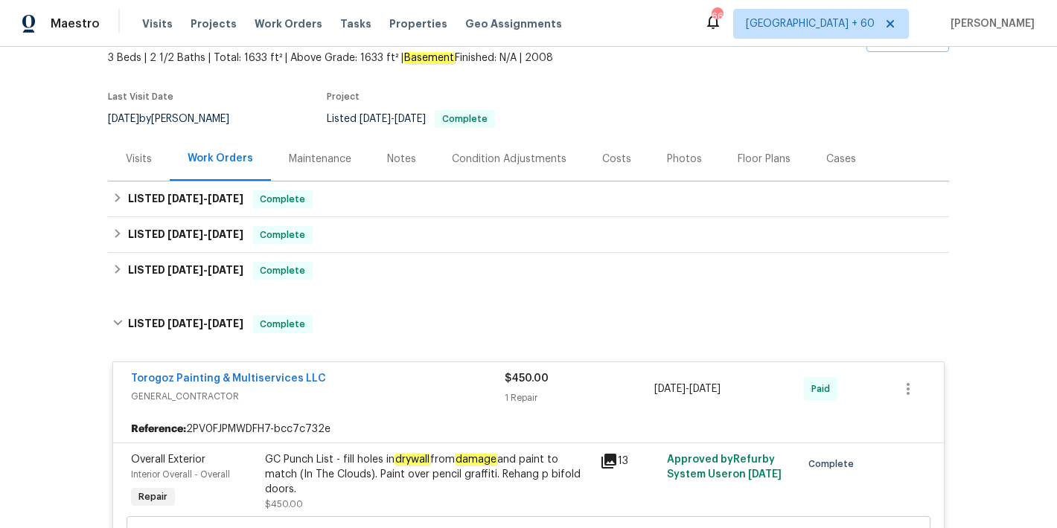
scroll to position [88, 0]
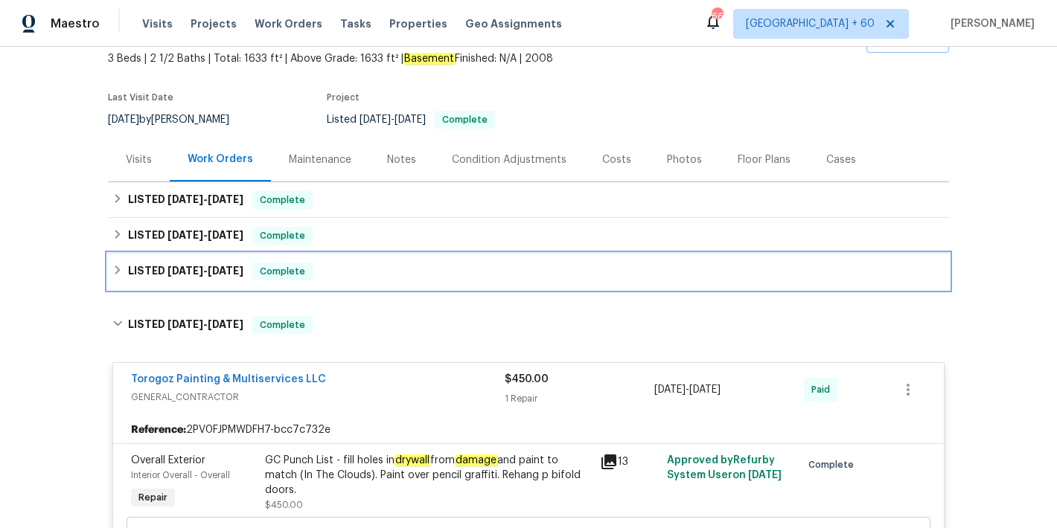
click at [368, 284] on div "LISTED [DATE] - [DATE] Complete" at bounding box center [528, 272] width 841 height 36
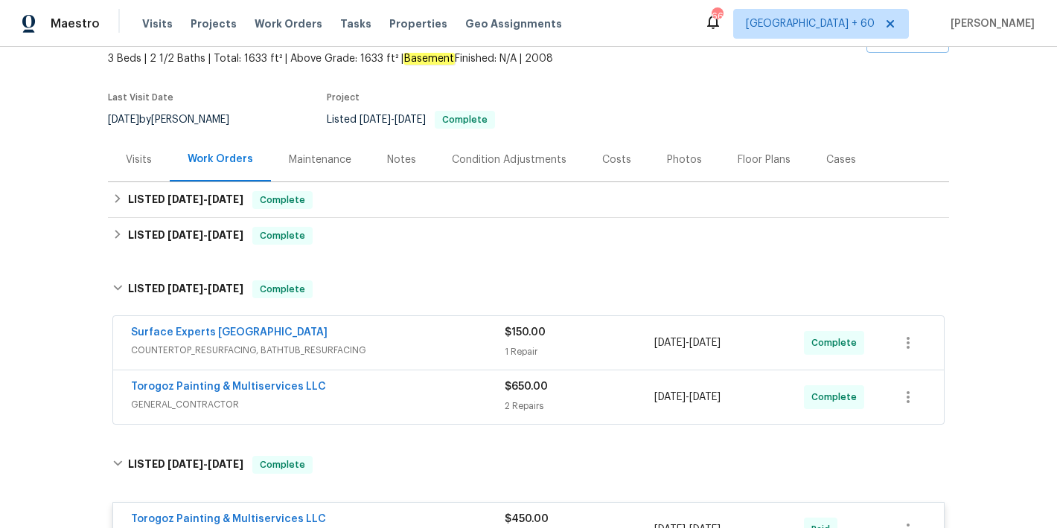
click at [433, 393] on div "Torogoz Painting & Multiservices LLC" at bounding box center [318, 389] width 374 height 18
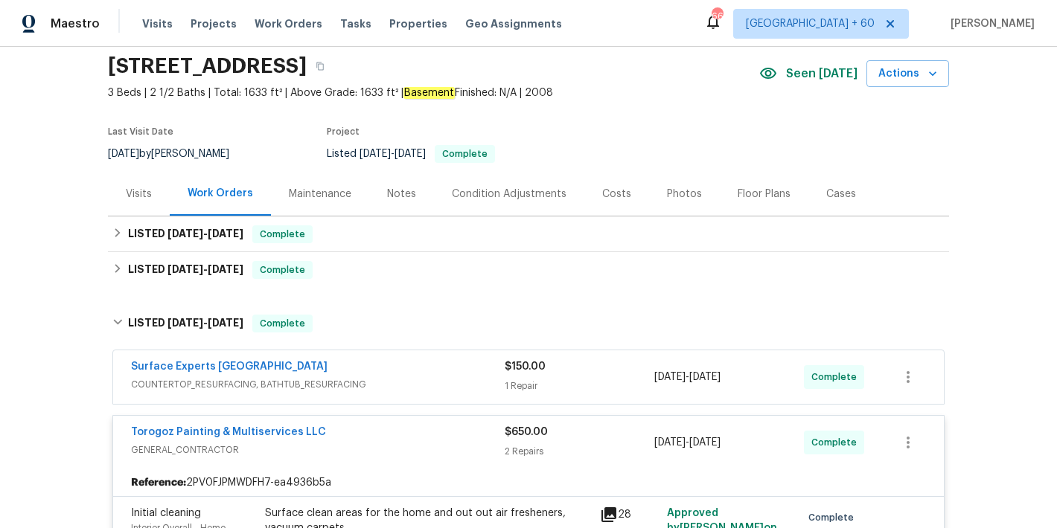
scroll to position [22, 0]
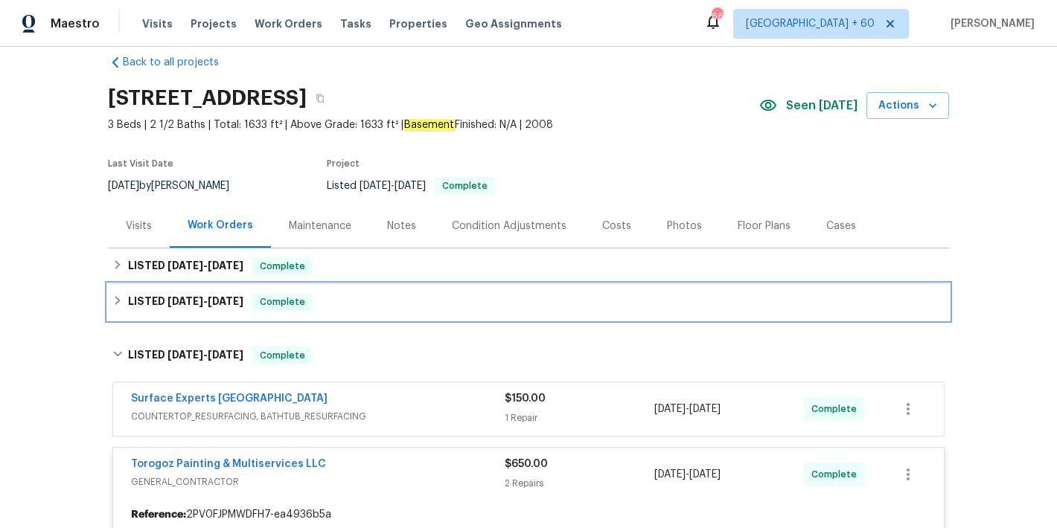
click at [421, 296] on div "LISTED [DATE] - [DATE] Complete" at bounding box center [528, 302] width 832 height 18
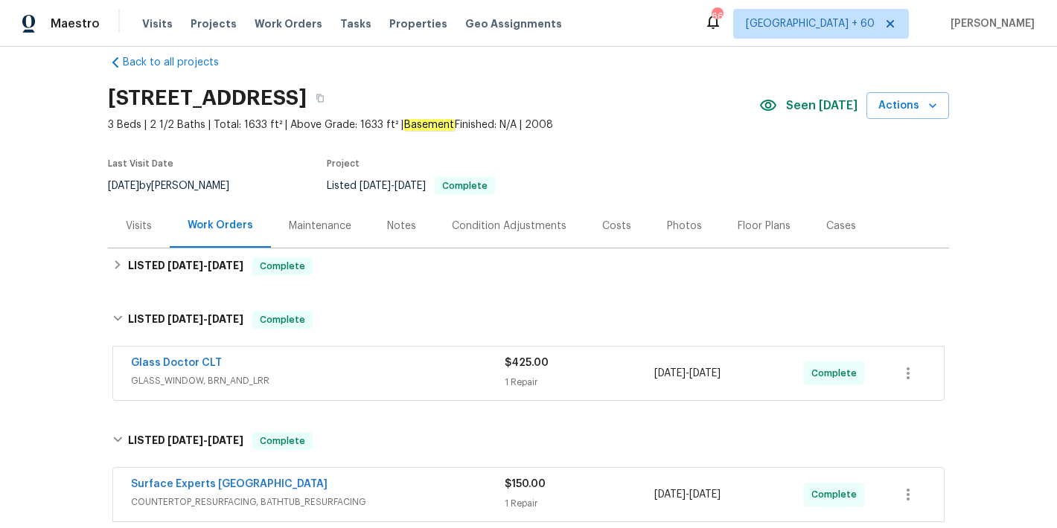
click at [461, 371] on div "Glass Doctor CLT" at bounding box center [318, 365] width 374 height 18
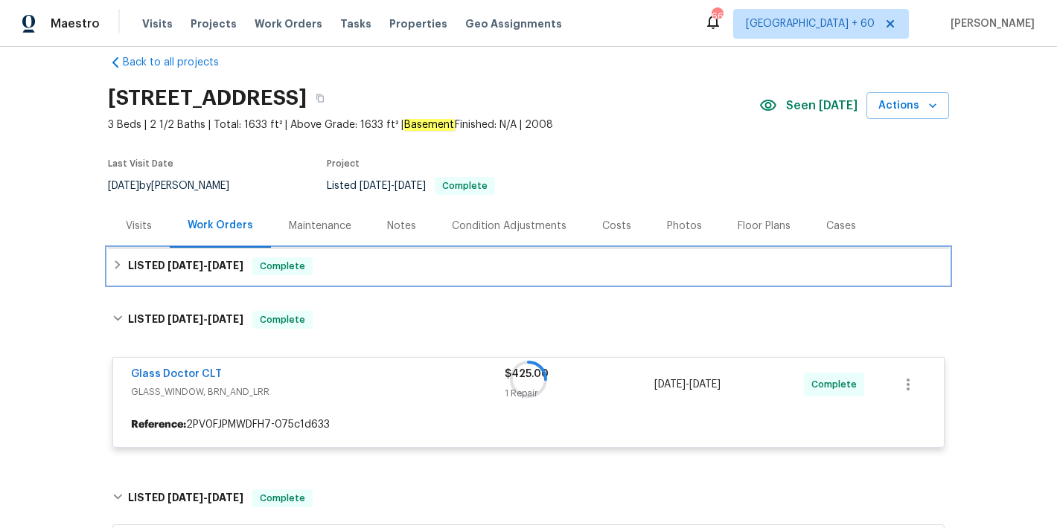
click at [412, 269] on div "LISTED [DATE] - [DATE] Complete" at bounding box center [528, 266] width 832 height 18
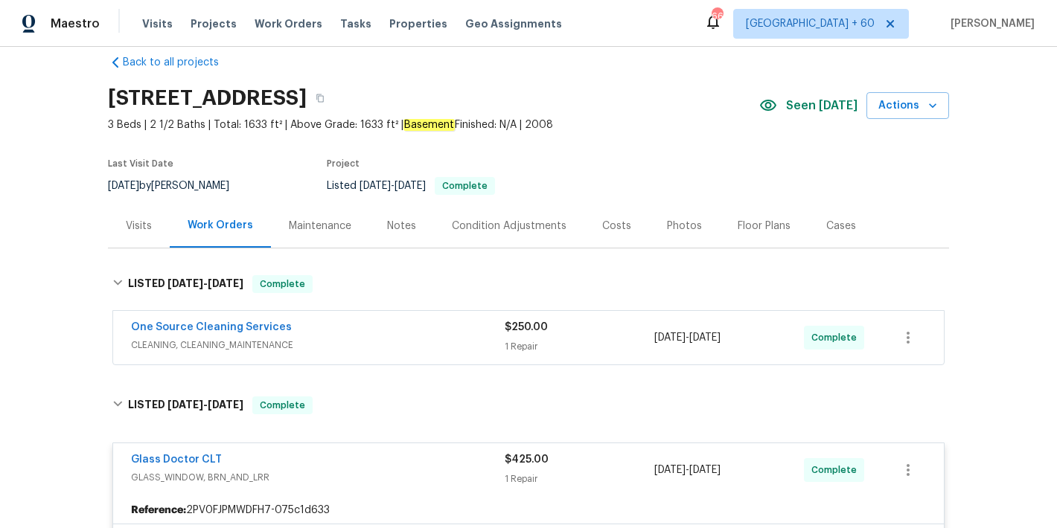
click at [466, 337] on div "One Source Cleaning Services" at bounding box center [318, 329] width 374 height 18
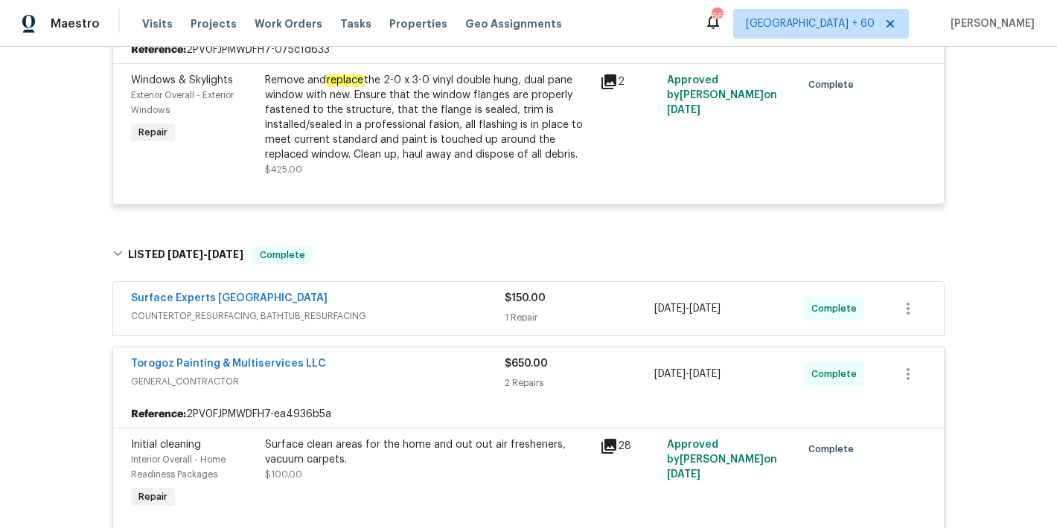
scroll to position [894, 0]
click at [423, 310] on span "COUNTERTOP_RESURFACING, BATHTUB_RESURFACING" at bounding box center [318, 317] width 374 height 15
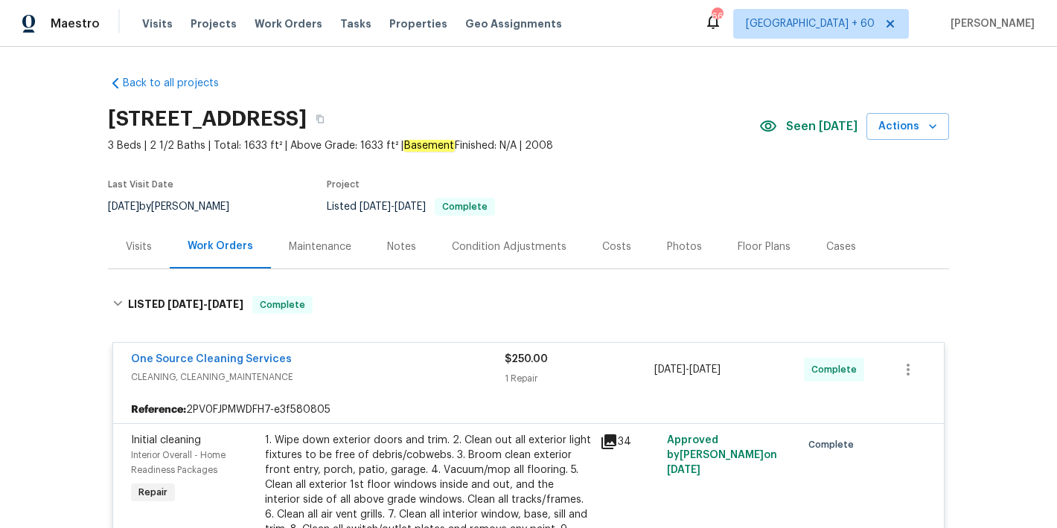
scroll to position [0, 0]
click at [324, 122] on icon "button" at bounding box center [320, 119] width 9 height 9
click at [149, 33] on div "Visits Projects Work Orders Tasks Properties Geo Assignments" at bounding box center [361, 24] width 438 height 30
click at [148, 21] on span "Visits" at bounding box center [157, 23] width 31 height 15
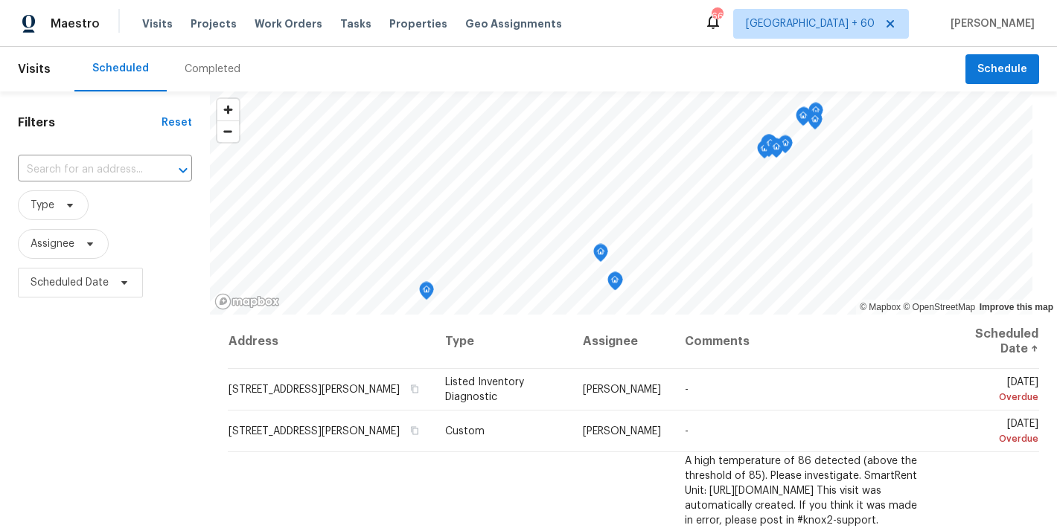
click at [278, 57] on div "Scheduled Completed" at bounding box center [519, 69] width 891 height 45
click at [216, 69] on div "Completed" at bounding box center [213, 69] width 56 height 15
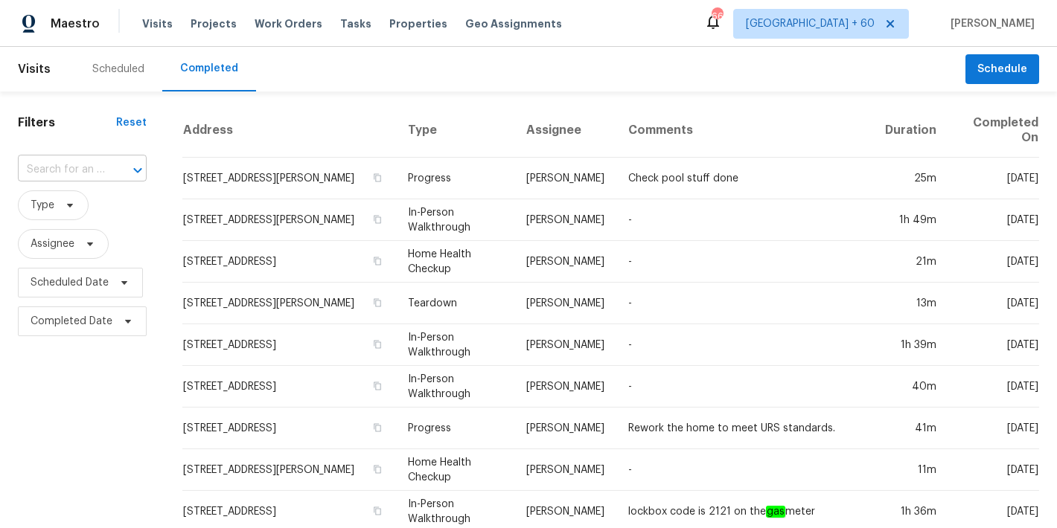
click at [105, 167] on div "​" at bounding box center [82, 170] width 129 height 23
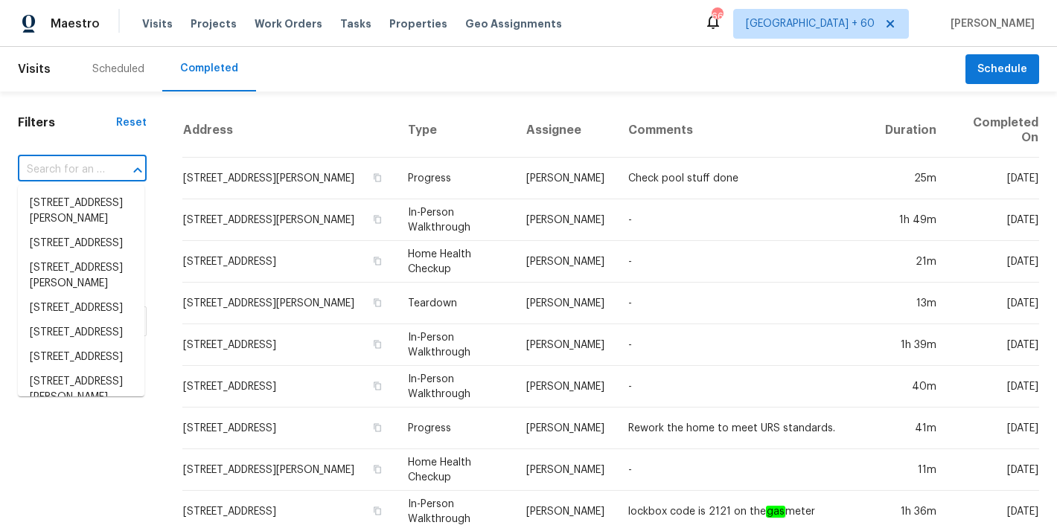
paste input "[STREET_ADDRESS][PERSON_NAME]"
type input "[STREET_ADDRESS][PERSON_NAME]"
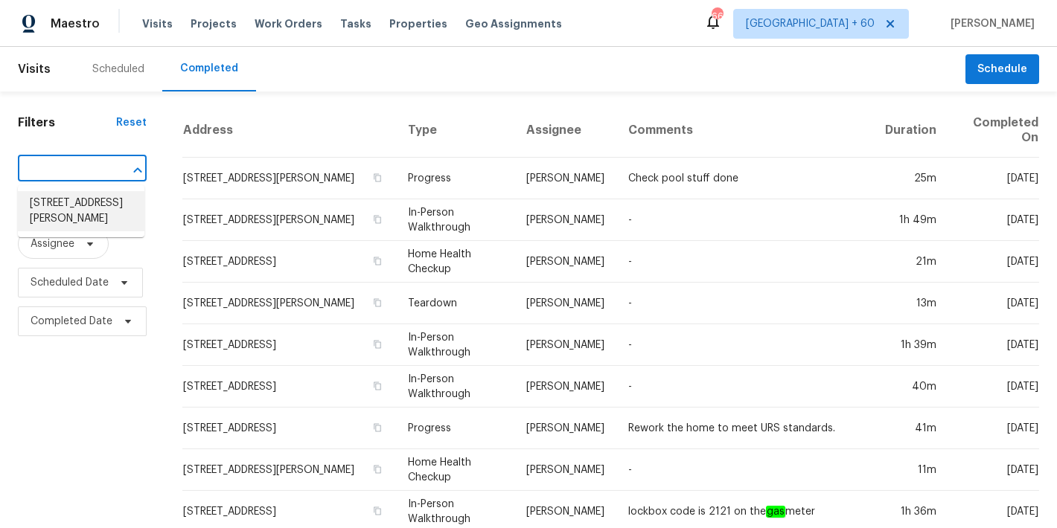
click at [64, 215] on li "[STREET_ADDRESS][PERSON_NAME]" at bounding box center [81, 211] width 127 height 40
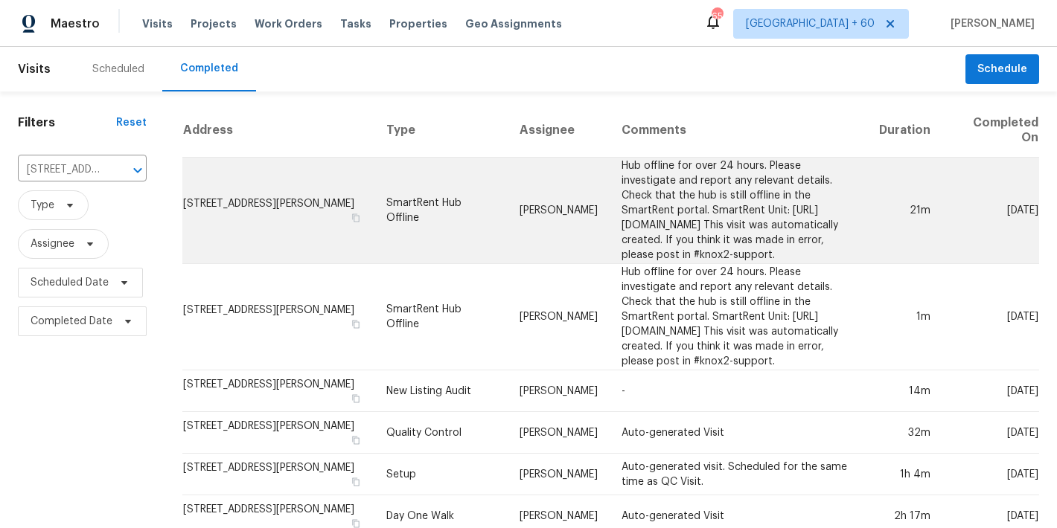
click at [231, 204] on td "[STREET_ADDRESS][PERSON_NAME]" at bounding box center [278, 211] width 192 height 106
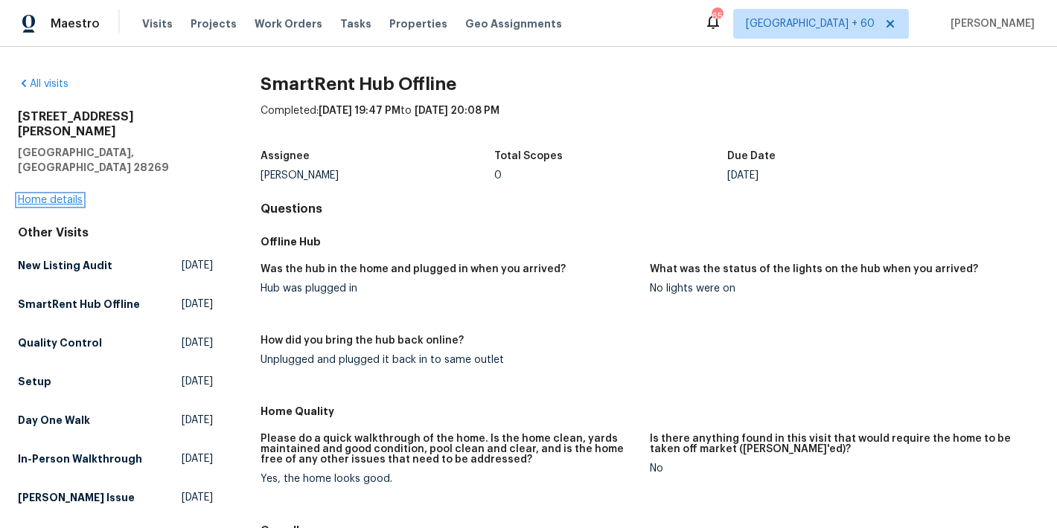
click at [55, 195] on link "Home details" at bounding box center [50, 200] width 65 height 10
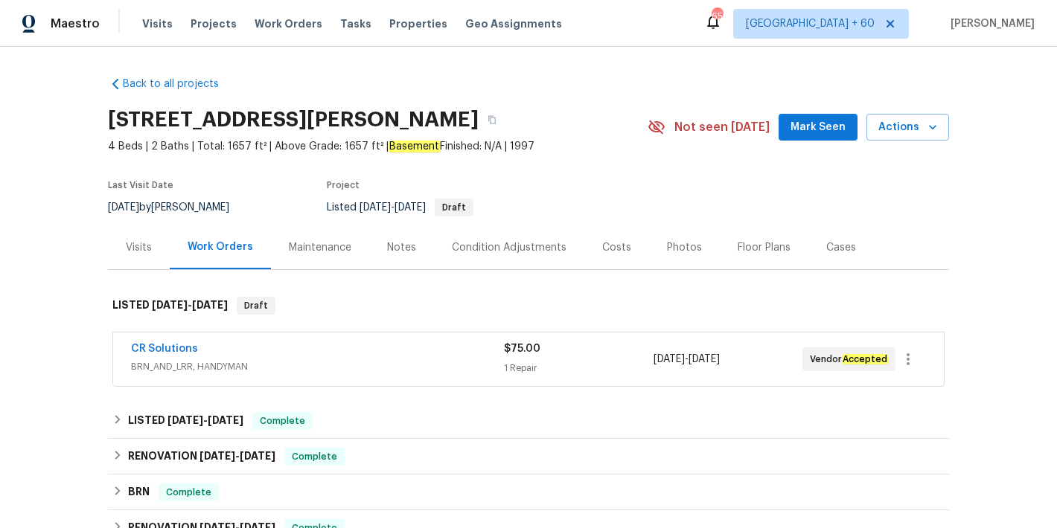
click at [832, 134] on span "Mark Seen" at bounding box center [817, 127] width 55 height 19
click at [133, 253] on div "Visits" at bounding box center [139, 247] width 26 height 15
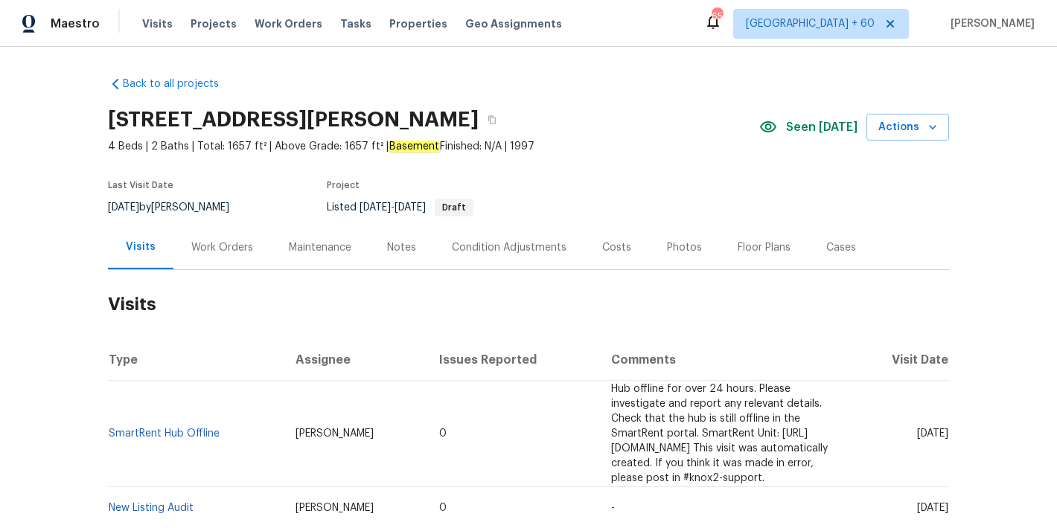
scroll to position [398, 0]
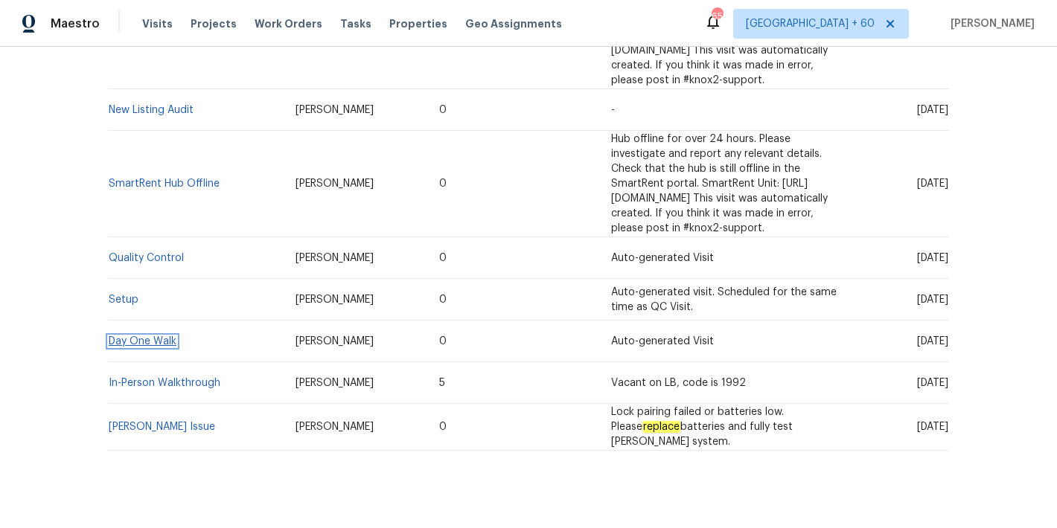
click at [143, 336] on link "Day One Walk" at bounding box center [143, 341] width 68 height 10
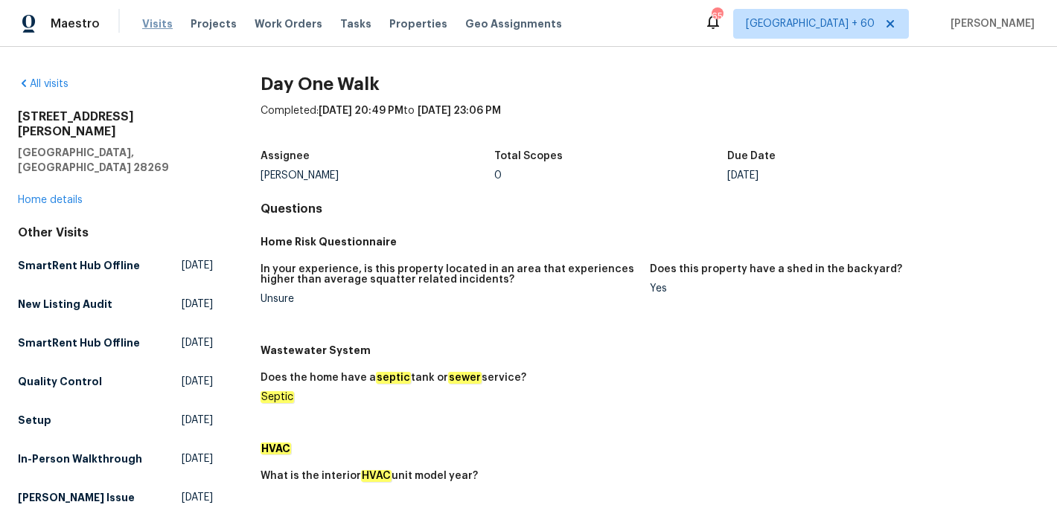
click at [156, 22] on span "Visits" at bounding box center [157, 23] width 31 height 15
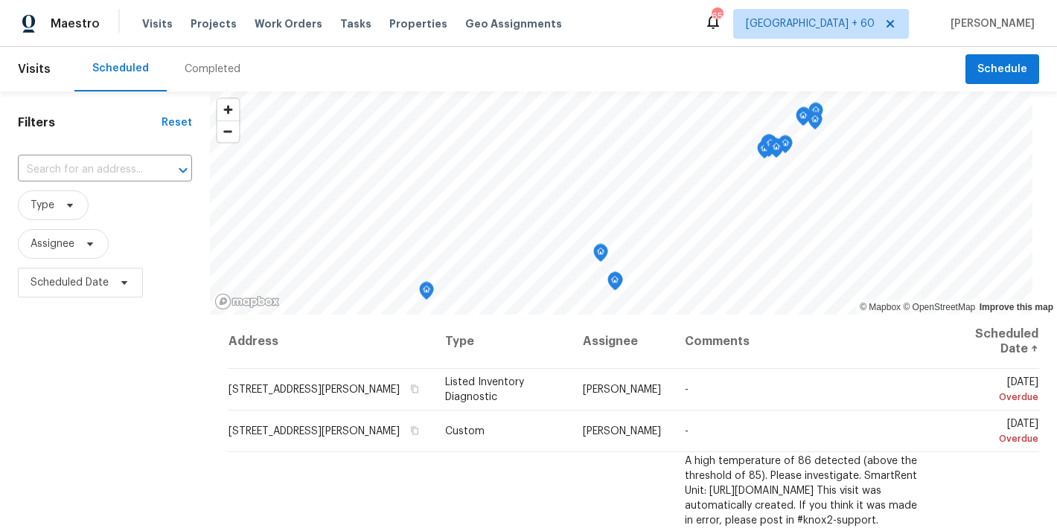
click at [198, 67] on div "Completed" at bounding box center [213, 69] width 56 height 15
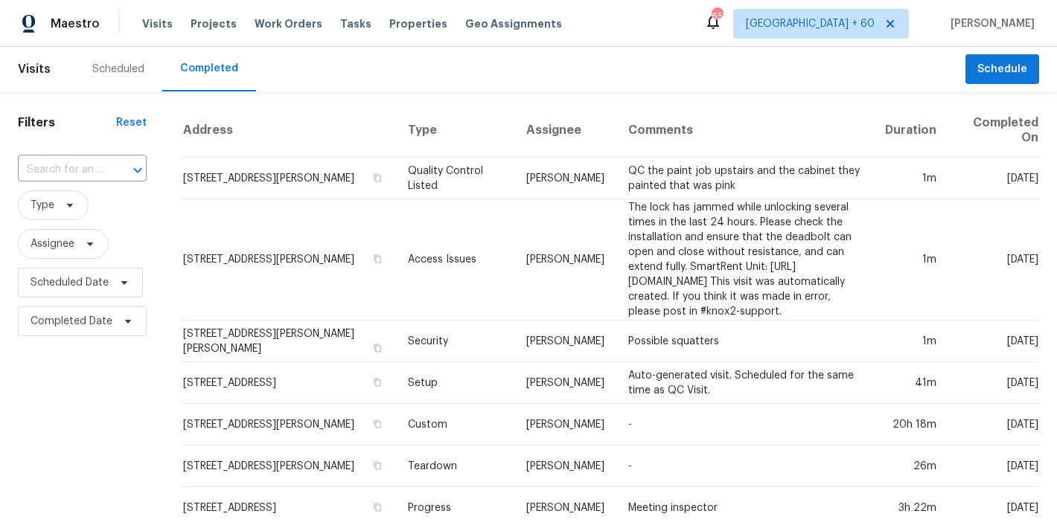
click at [636, 57] on div "Scheduled Completed" at bounding box center [519, 69] width 891 height 45
